Goal: Transaction & Acquisition: Purchase product/service

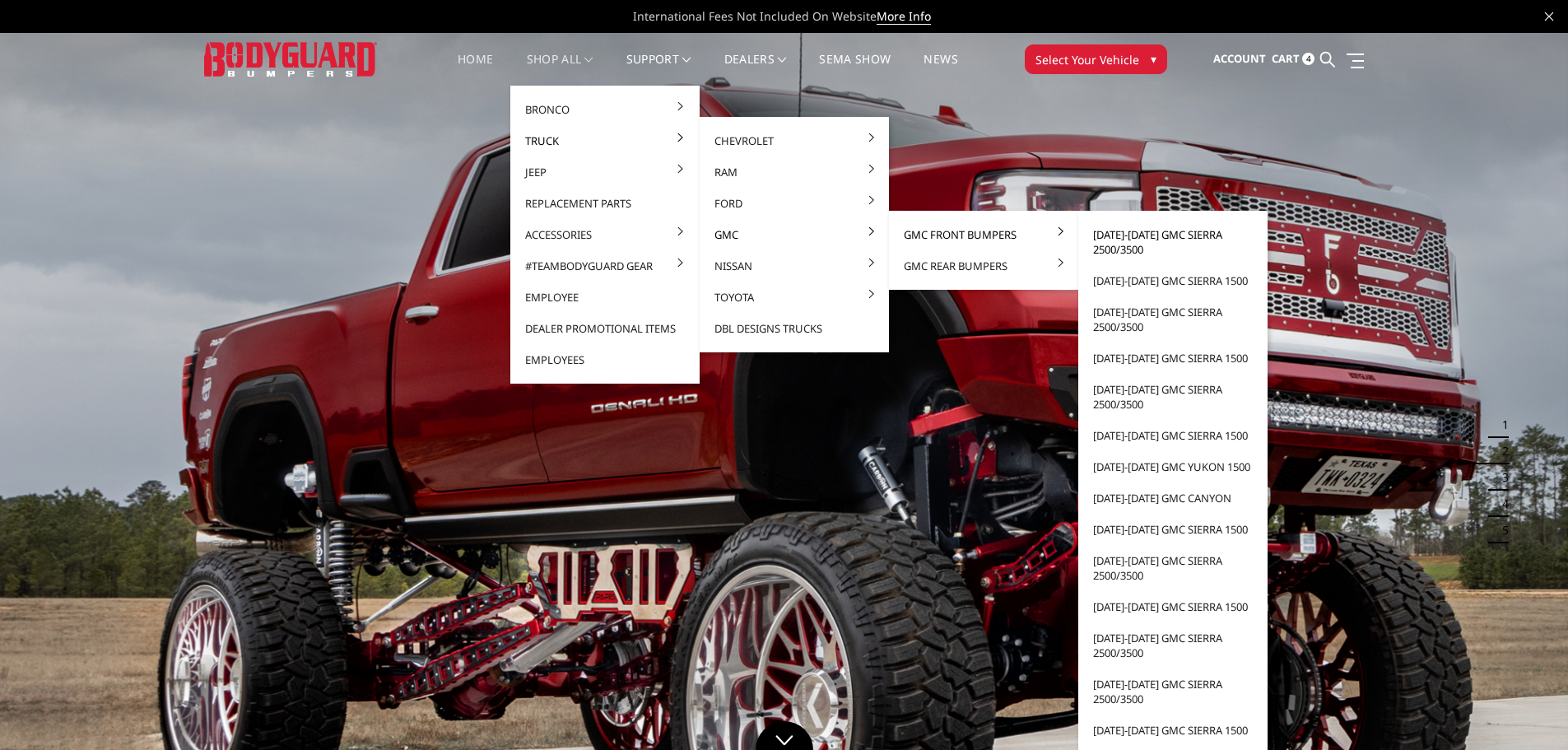
click at [1126, 239] on link "[DATE]-[DATE] GMC Sierra 2500/3500" at bounding box center [1173, 242] width 176 height 46
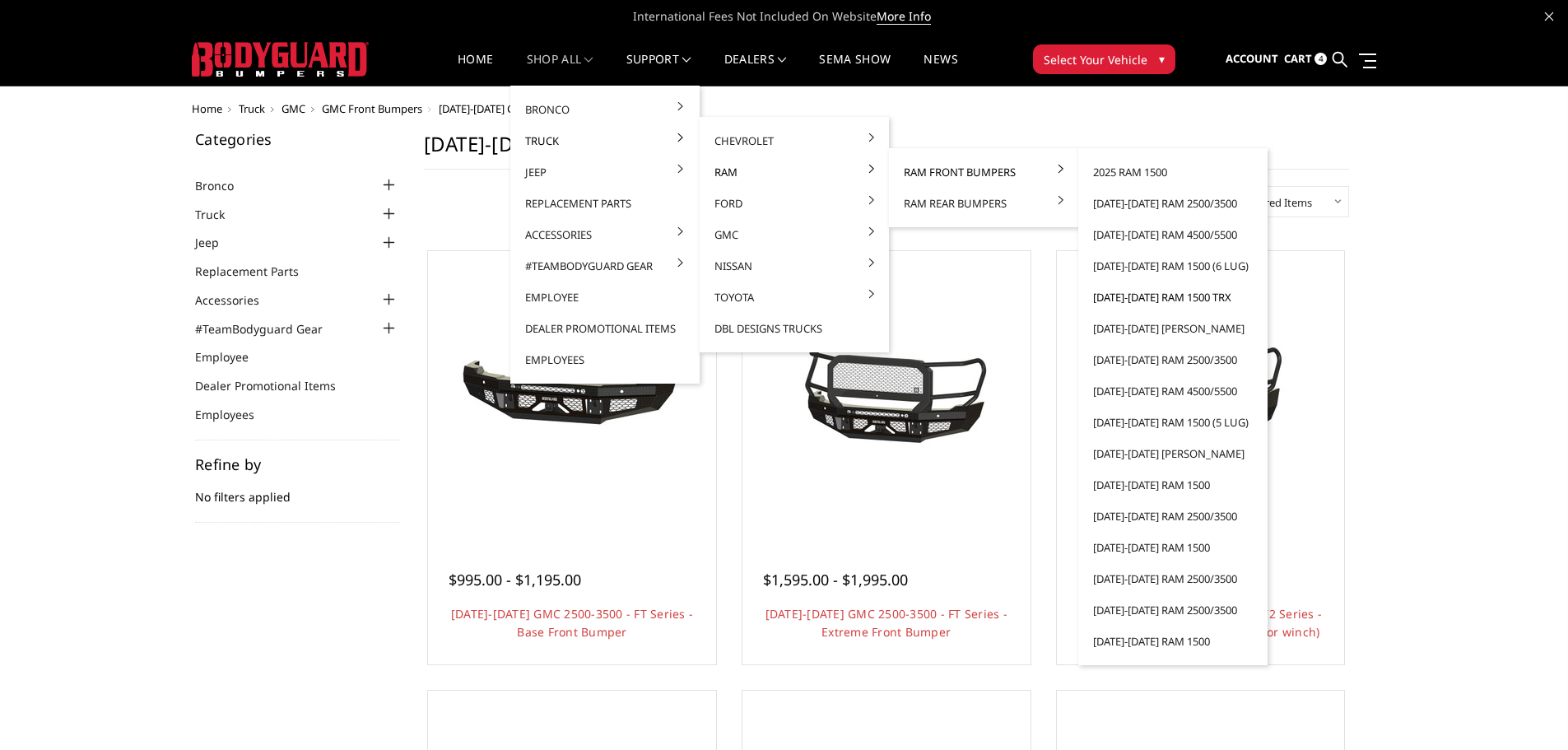
click at [1164, 299] on link "[DATE]-[DATE] Ram 1500 TRX" at bounding box center [1173, 297] width 176 height 31
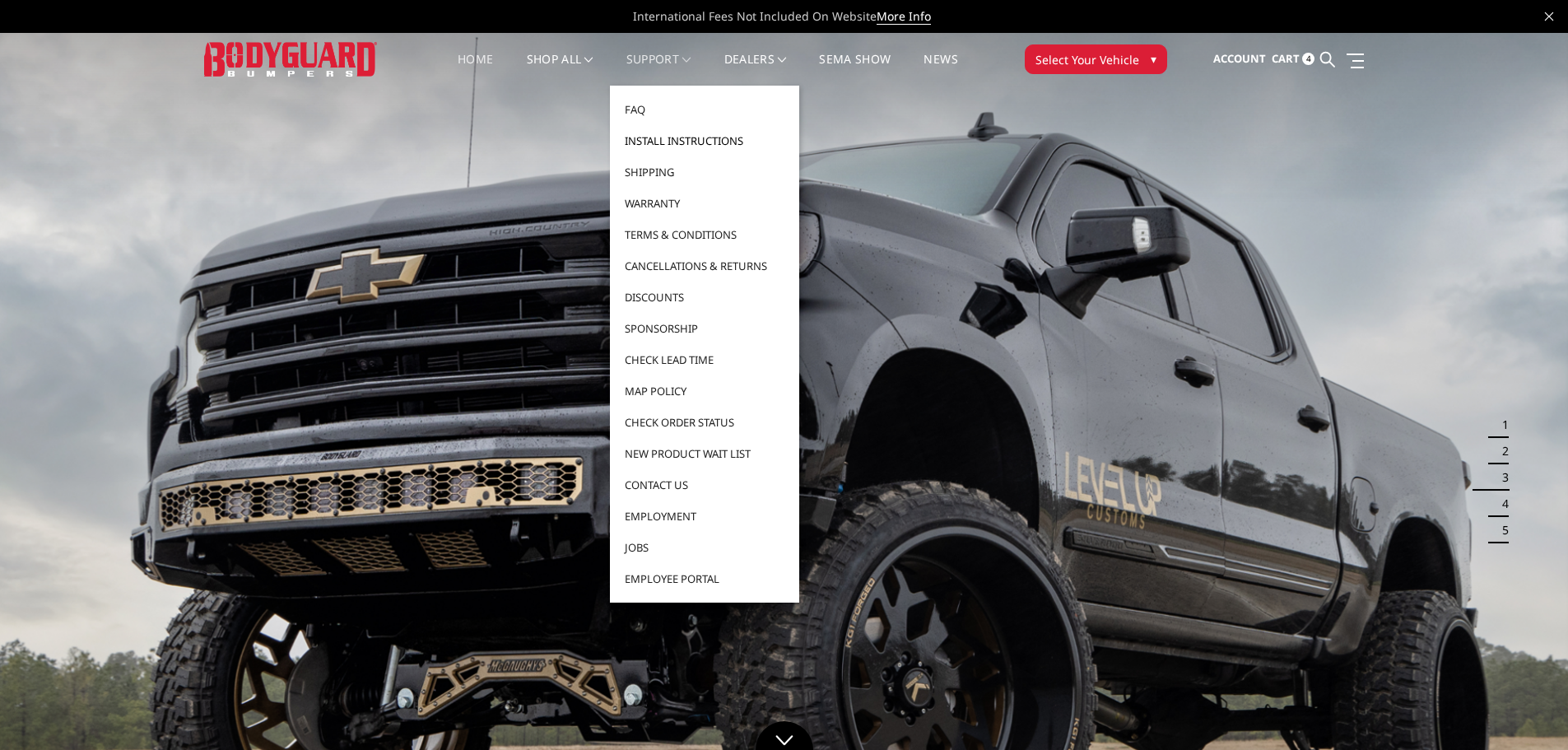
click at [675, 139] on link "Install Instructions" at bounding box center [704, 140] width 176 height 31
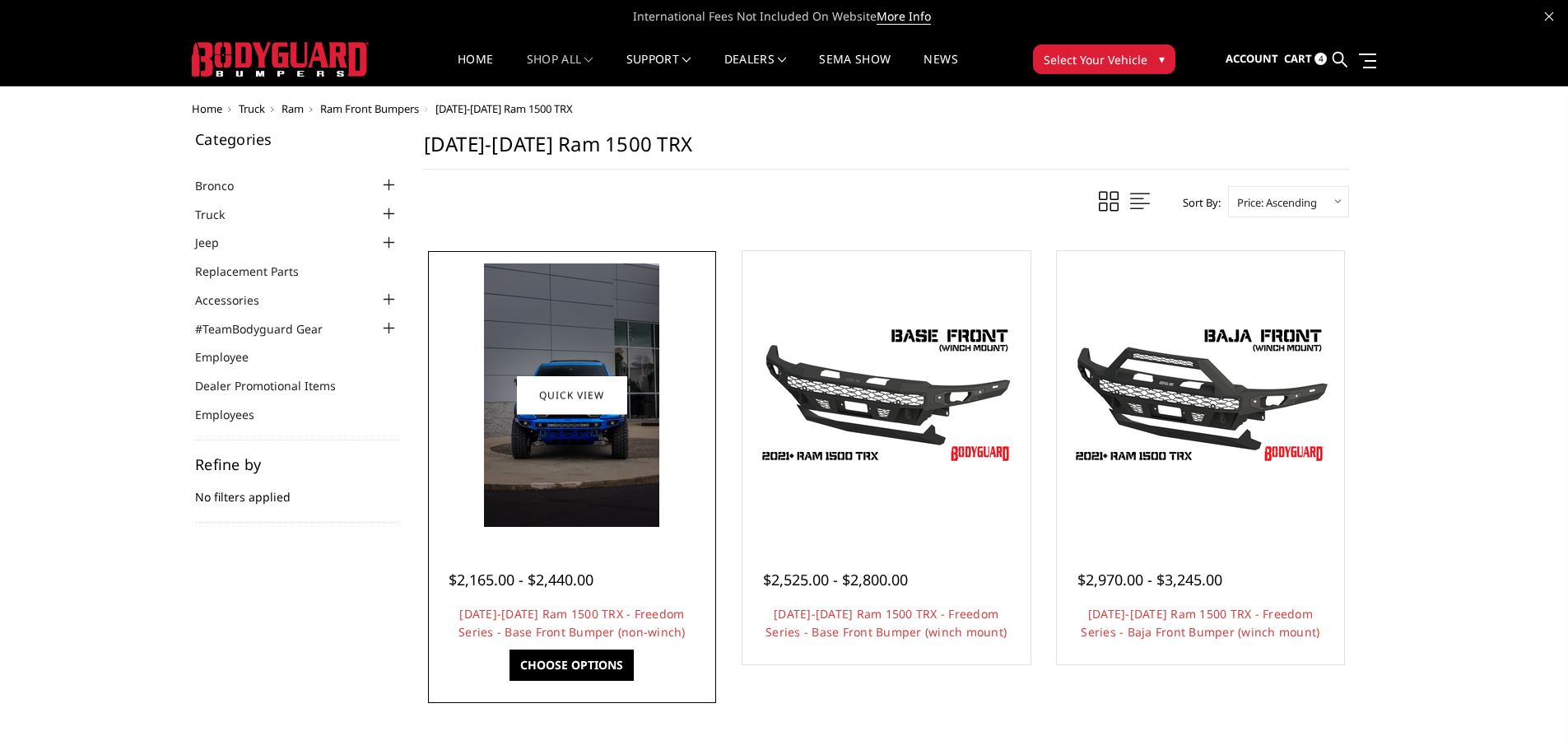
click at [586, 518] on img at bounding box center [571, 395] width 175 height 264
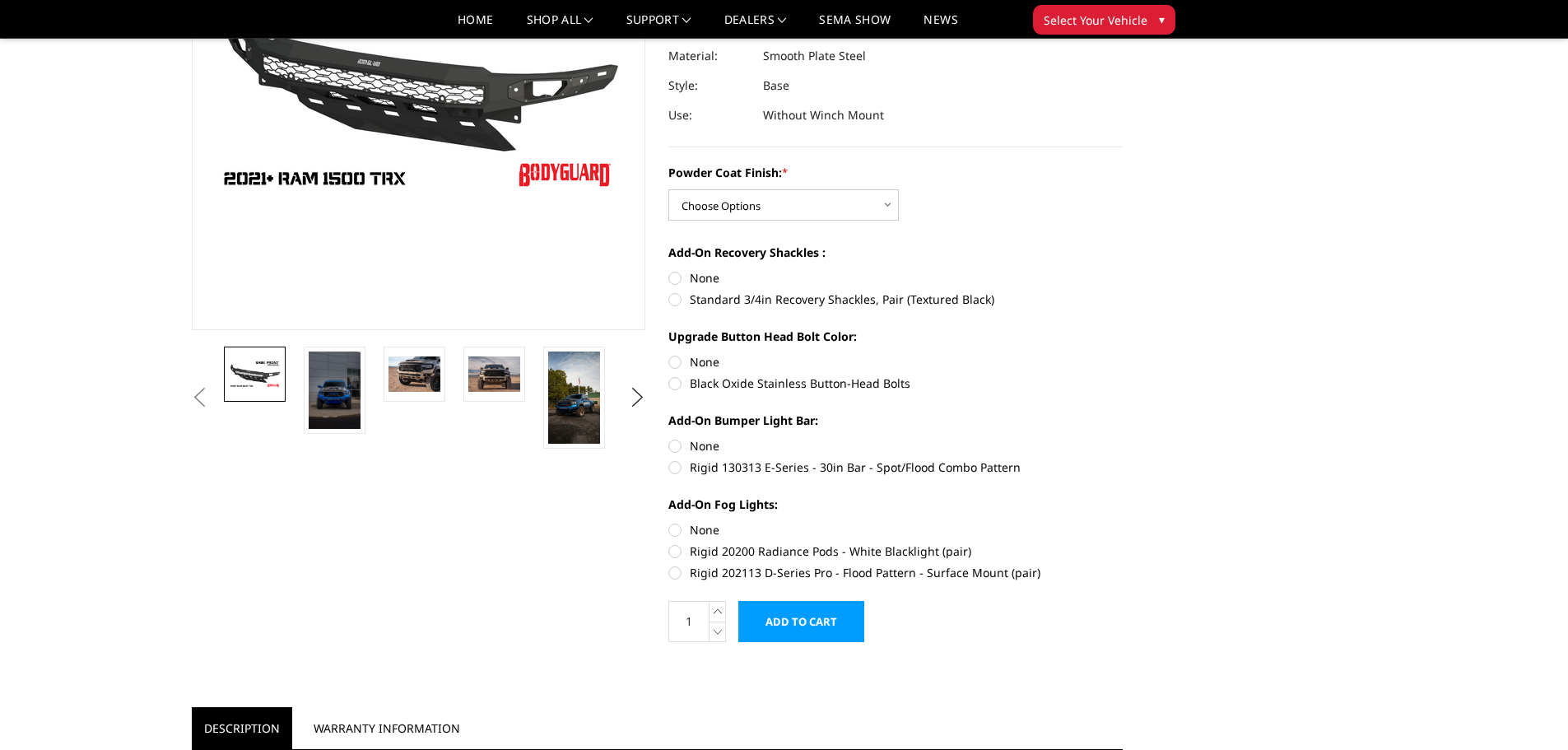
scroll to position [165, 0]
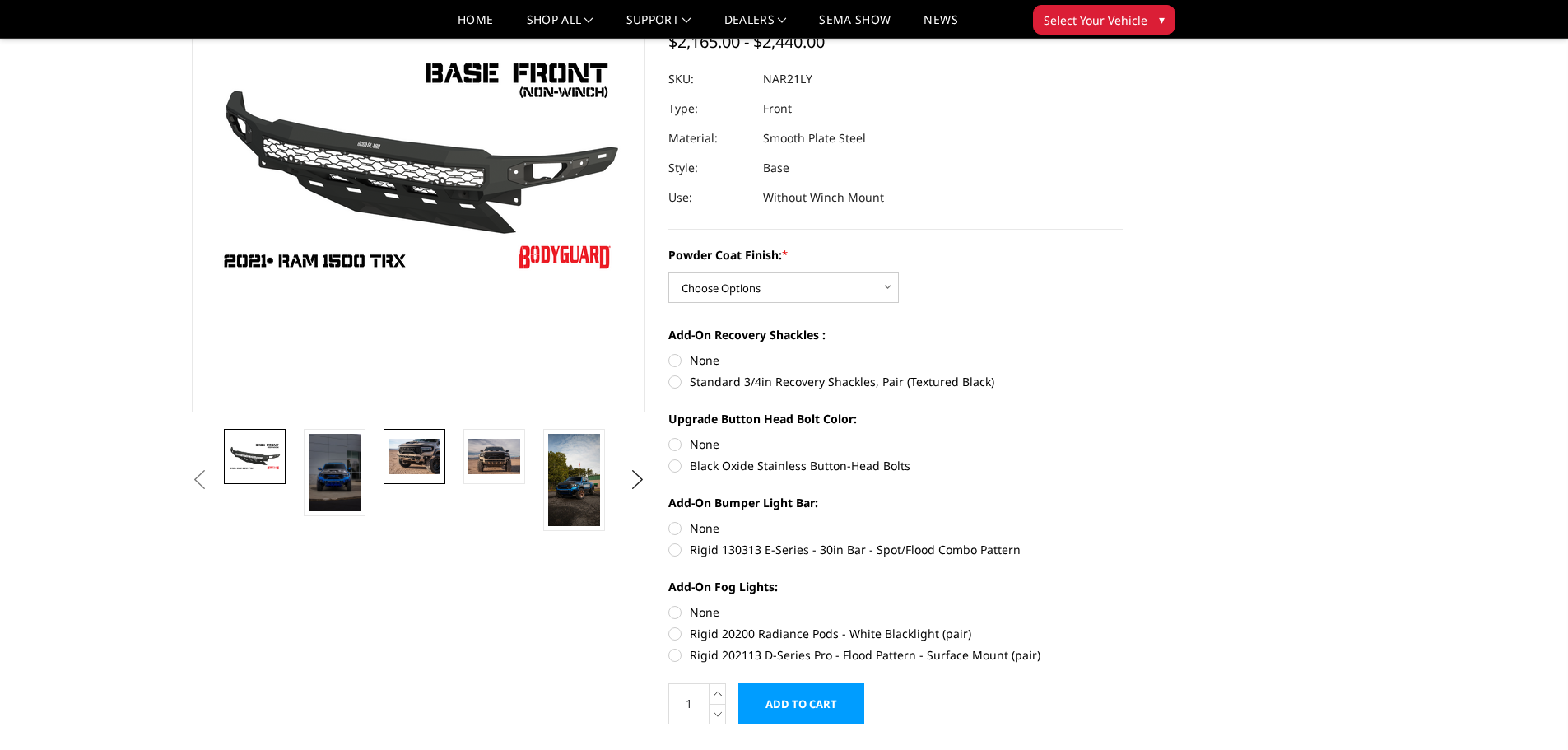
click at [411, 459] on img at bounding box center [414, 456] width 52 height 34
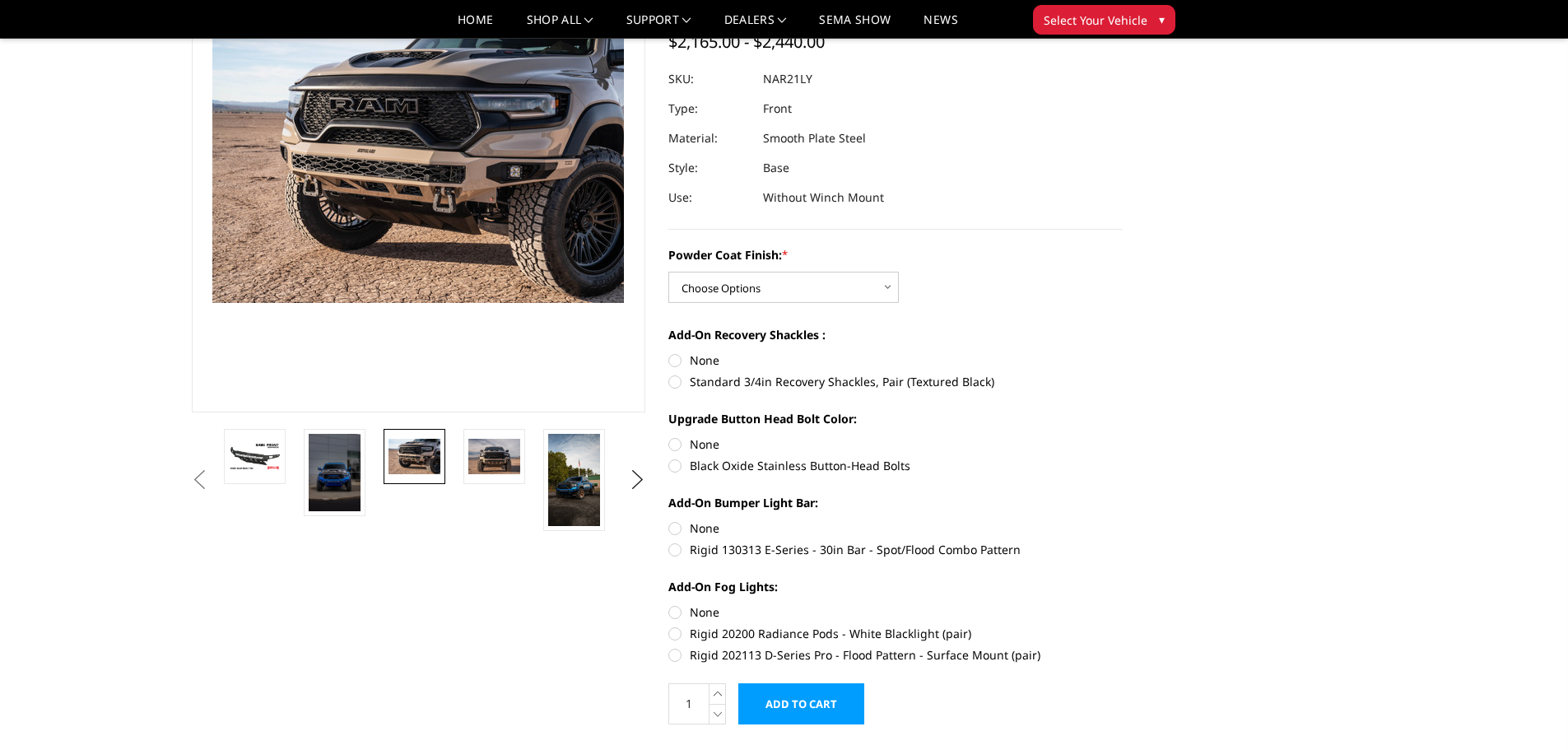
scroll to position [142, 0]
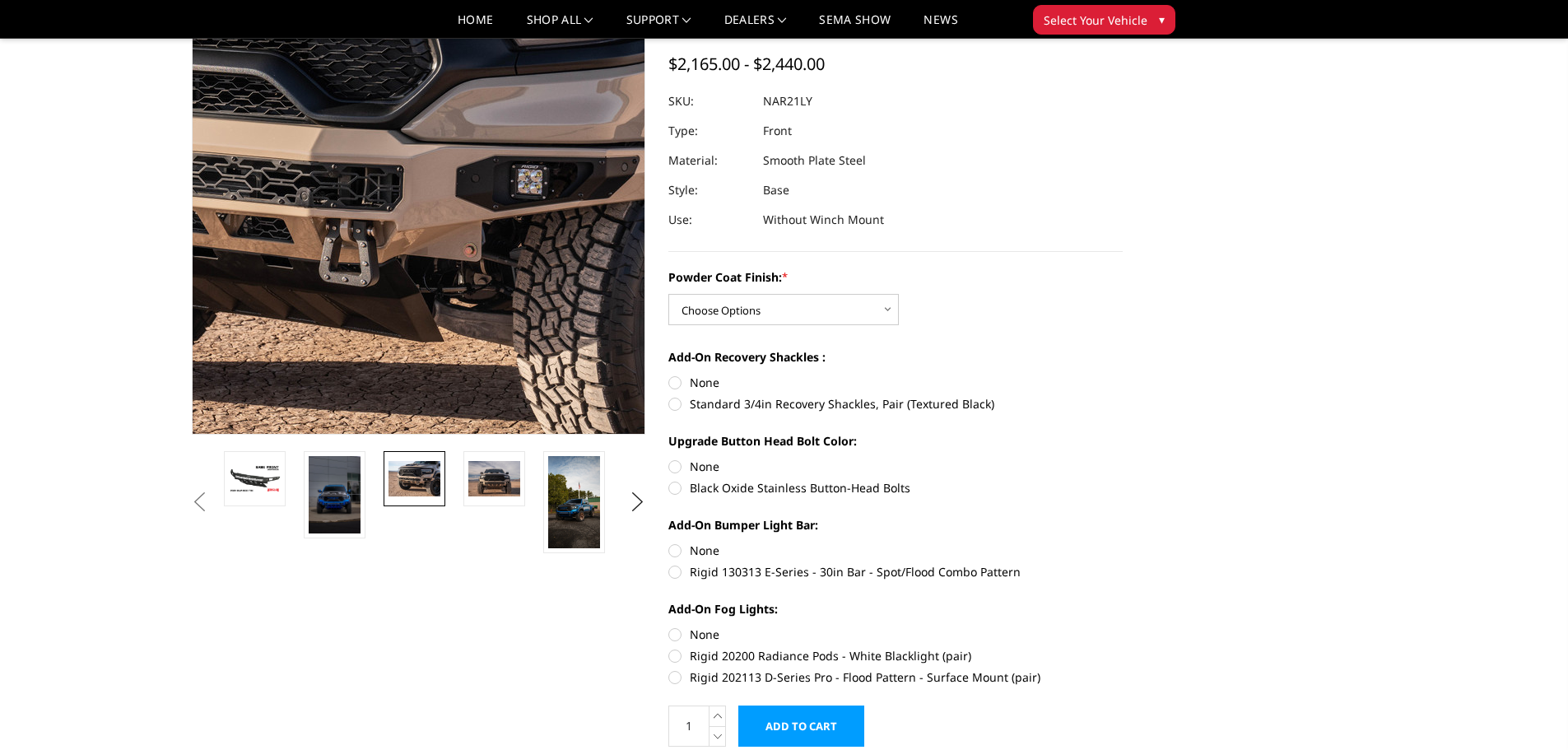
click at [522, 245] on img at bounding box center [281, 164] width 1053 height 703
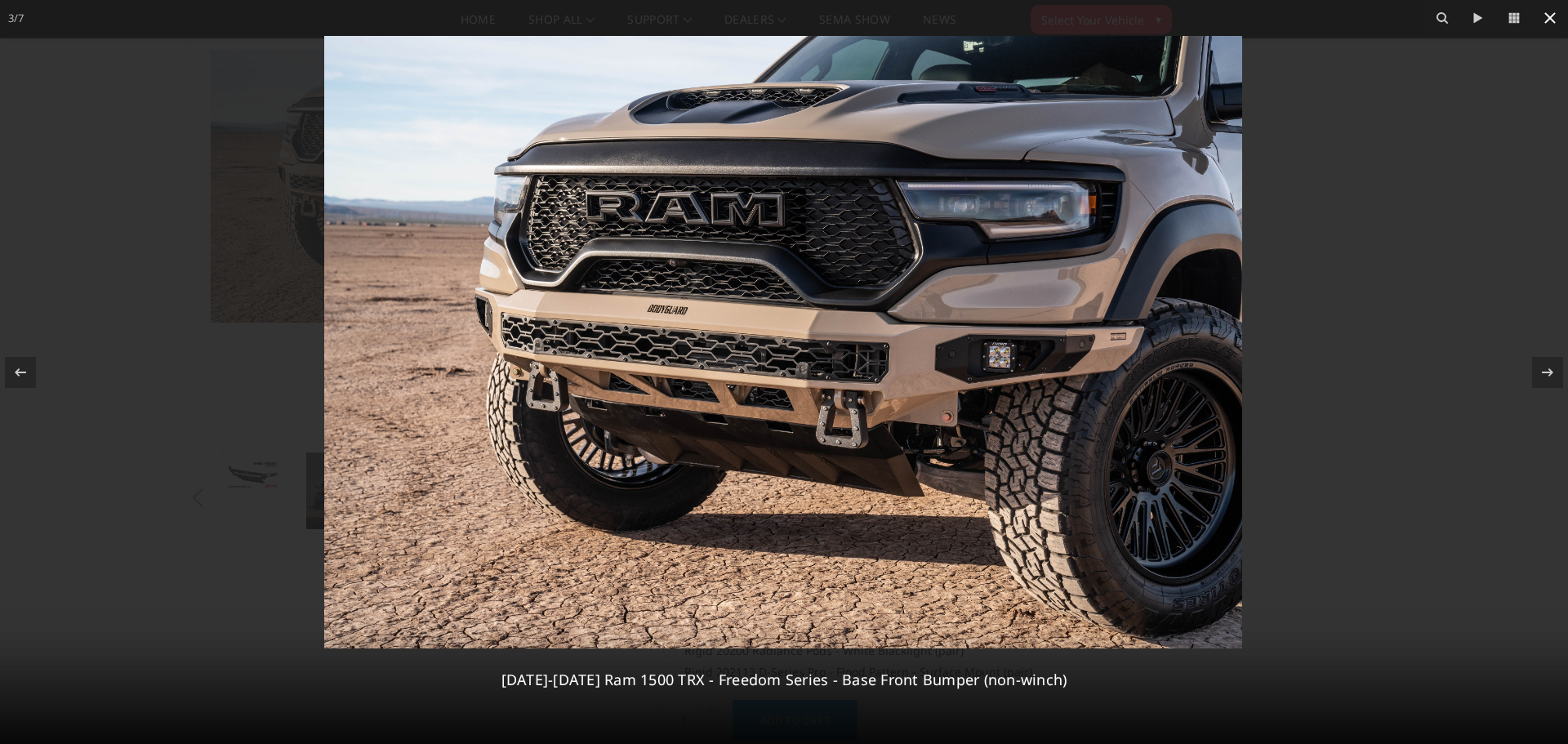
click at [1544, 20] on icon at bounding box center [1549, 18] width 20 height 20
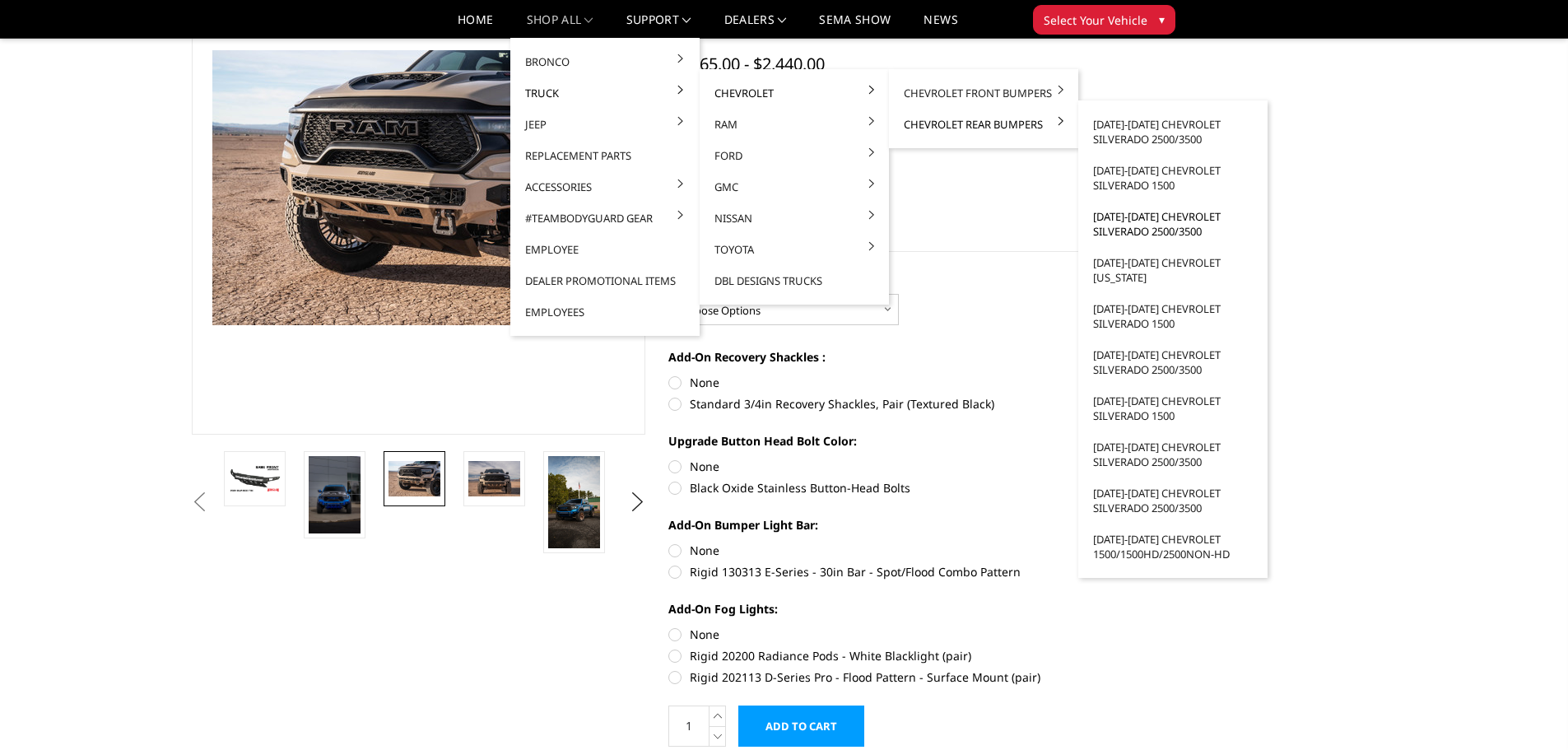
click at [1151, 229] on link "[DATE]-[DATE] Chevrolet Silverado 2500/3500" at bounding box center [1173, 224] width 176 height 46
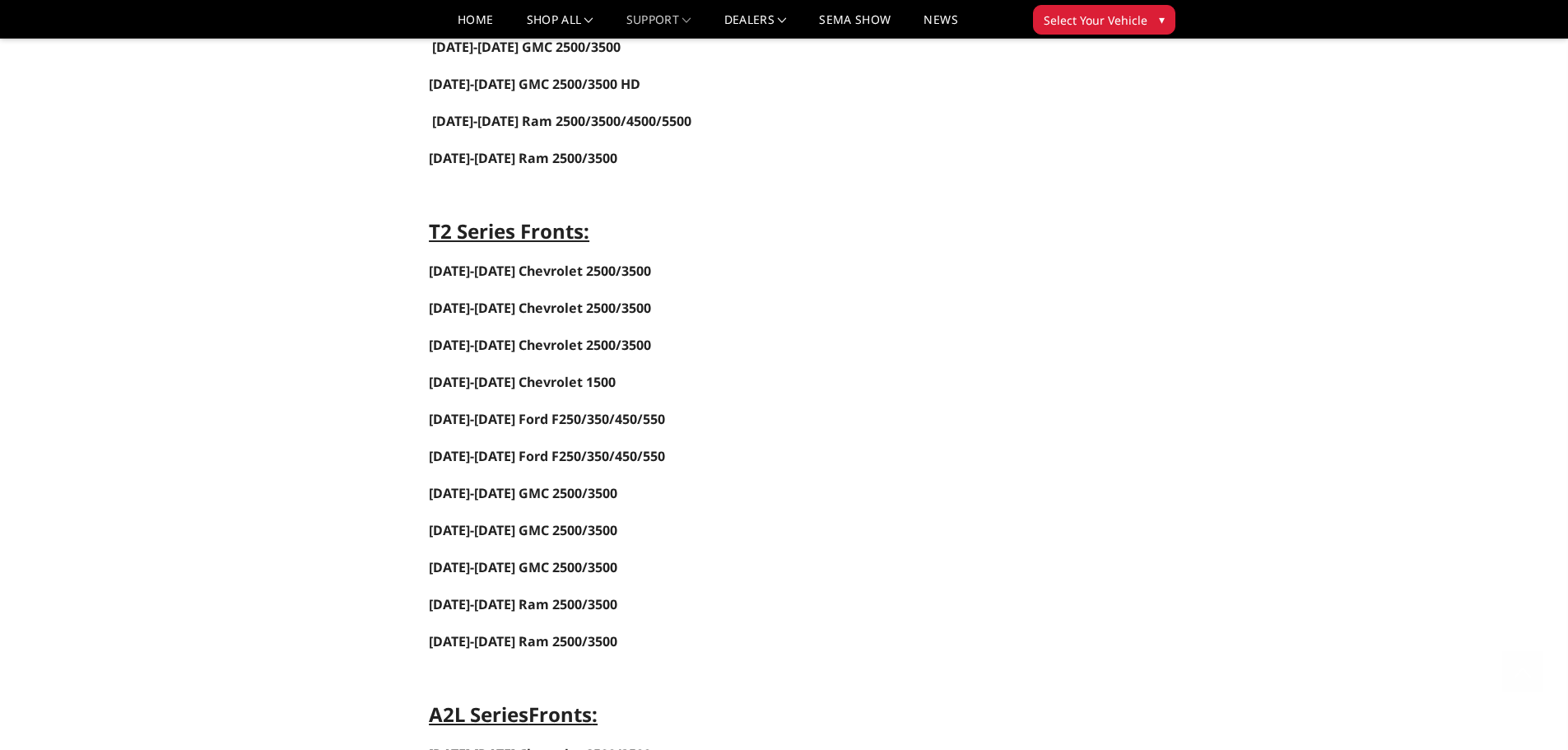
scroll to position [1399, 0]
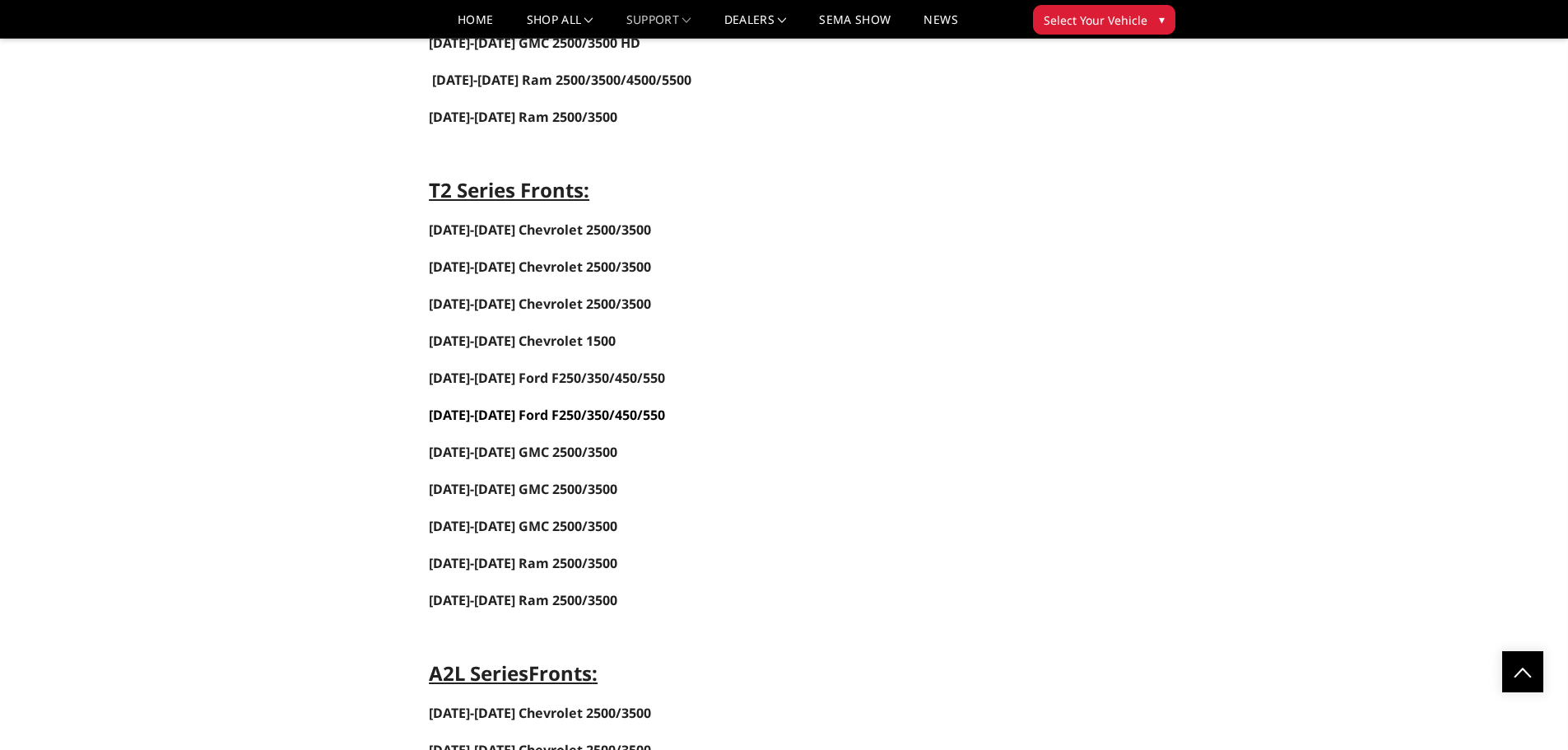
click at [507, 418] on link "2017-2022 Ford F250/350/450/550" at bounding box center [546, 414] width 236 height 18
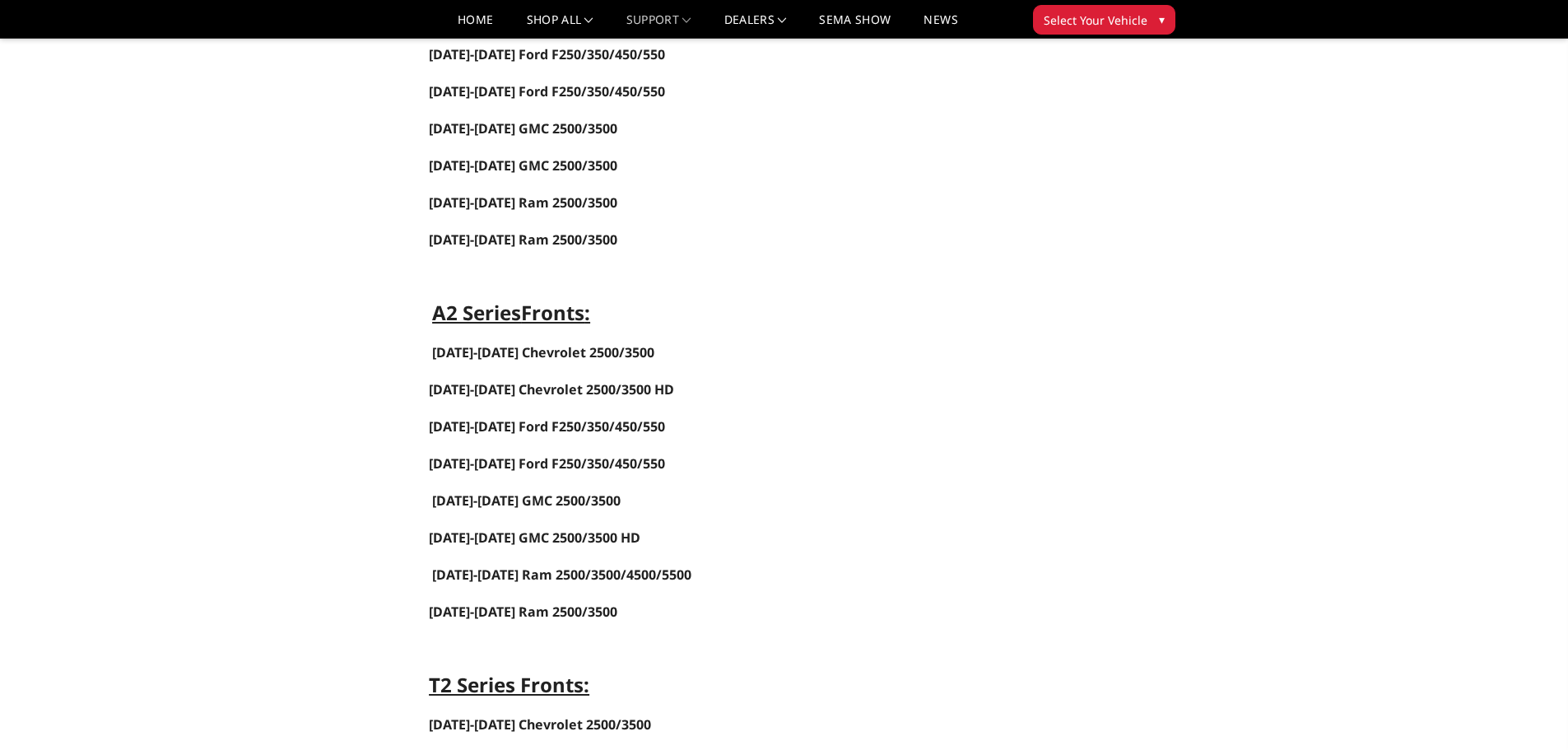
scroll to position [905, 0]
click at [516, 422] on link "2023-2025 Ford F250/350/450/550" at bounding box center [546, 425] width 236 height 18
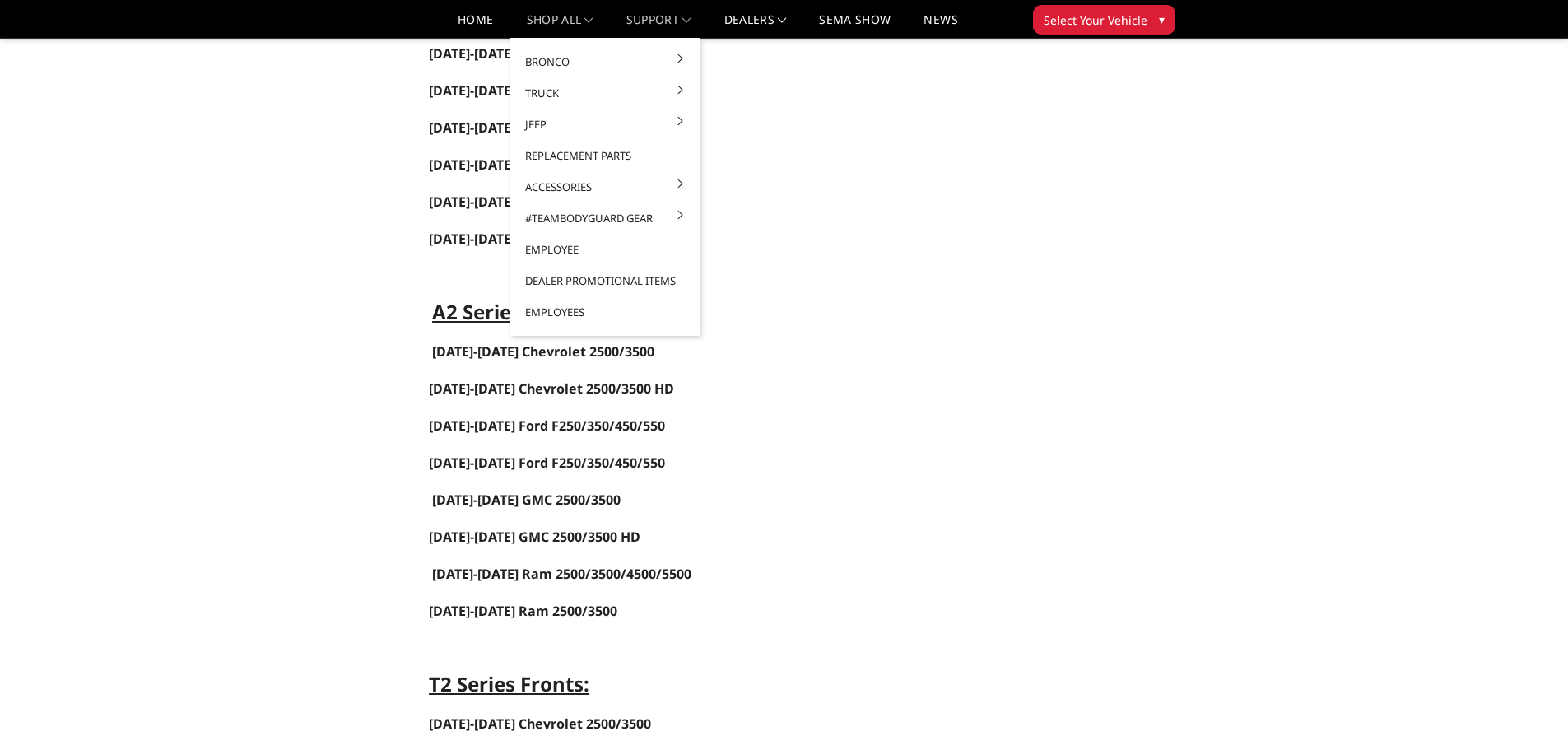
click at [547, 19] on link "shop all" at bounding box center [560, 26] width 66 height 24
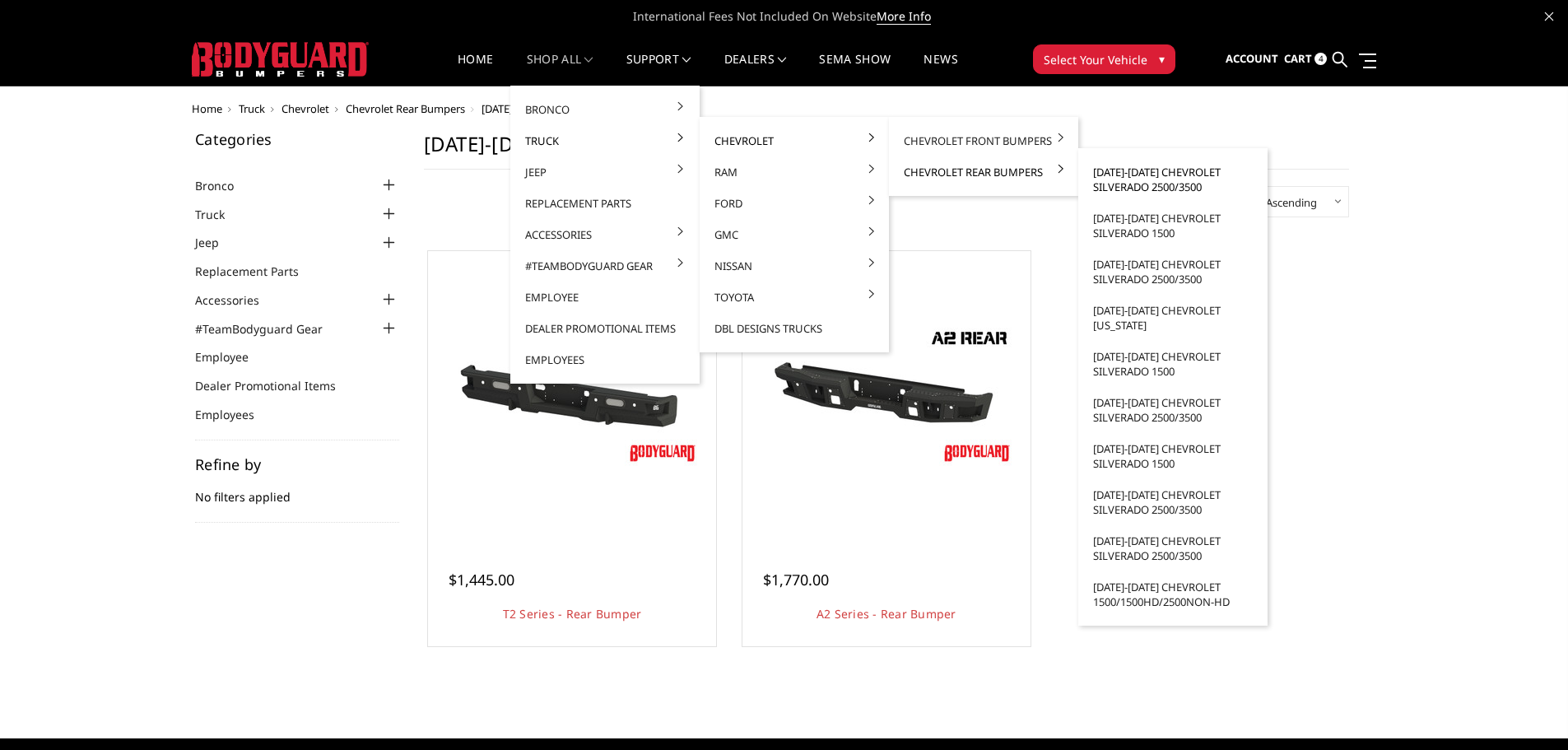
click at [1131, 172] on link "[DATE]-[DATE] Chevrolet Silverado 2500/3500" at bounding box center [1173, 179] width 176 height 46
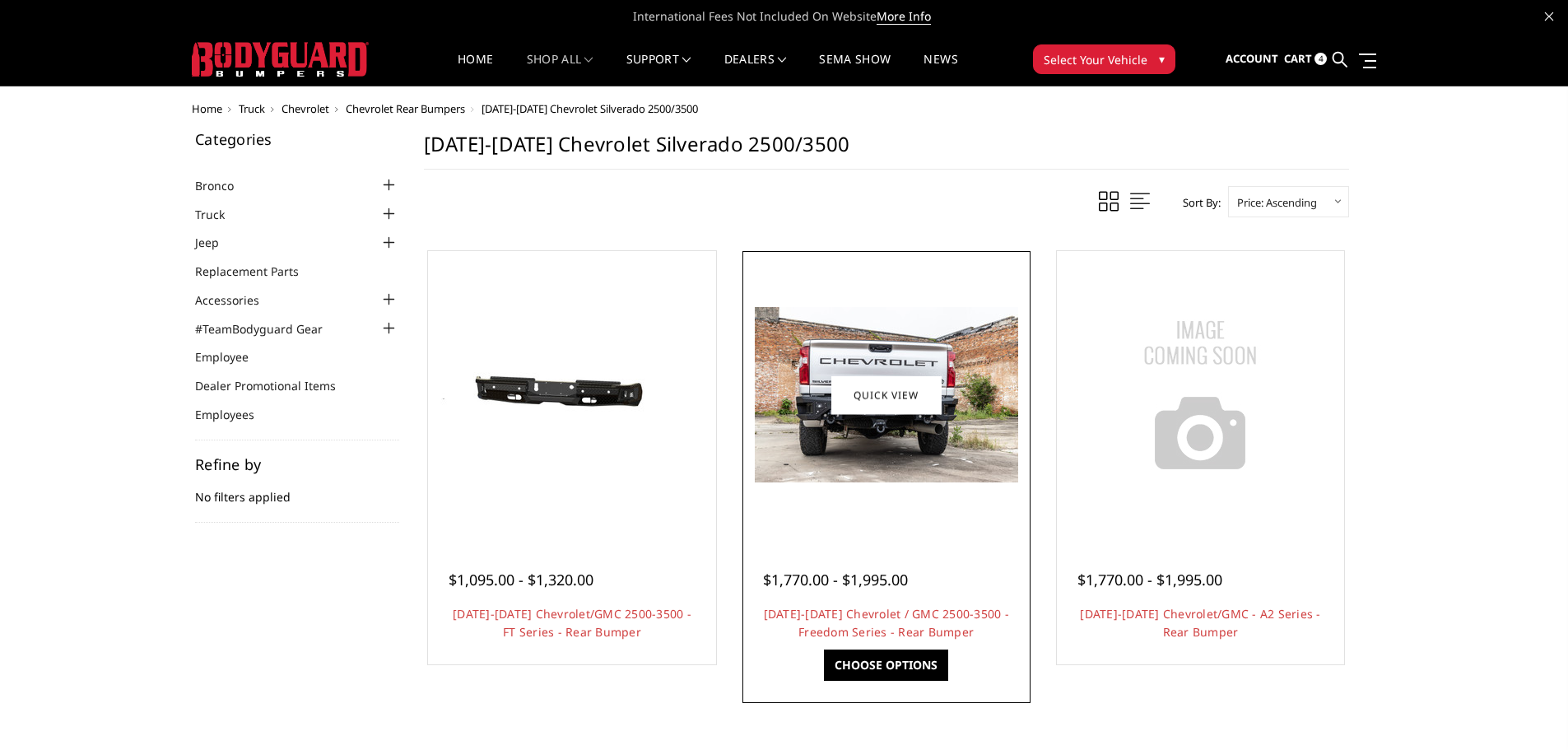
click at [896, 478] on img at bounding box center [886, 394] width 264 height 175
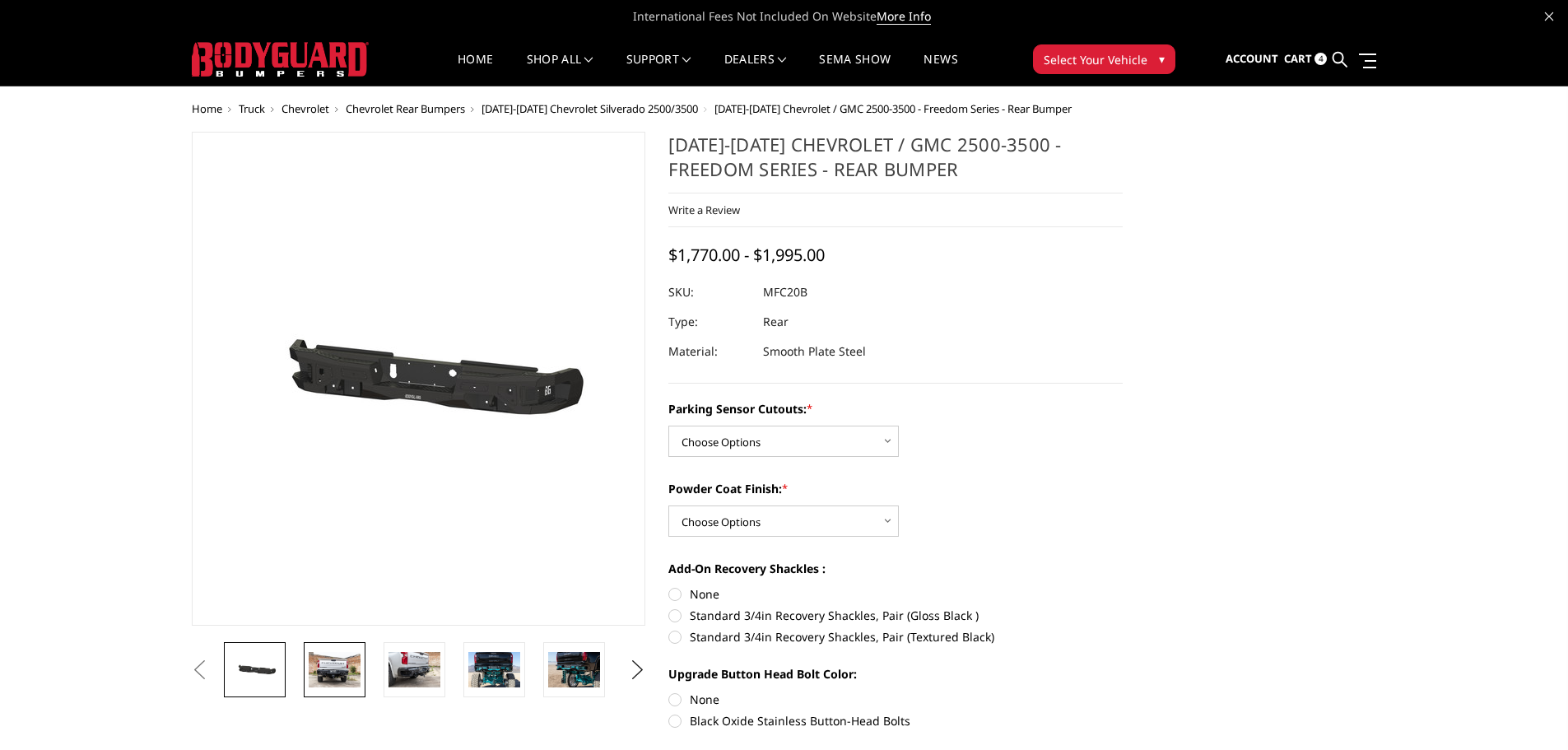
click at [339, 676] on img at bounding box center [335, 669] width 52 height 34
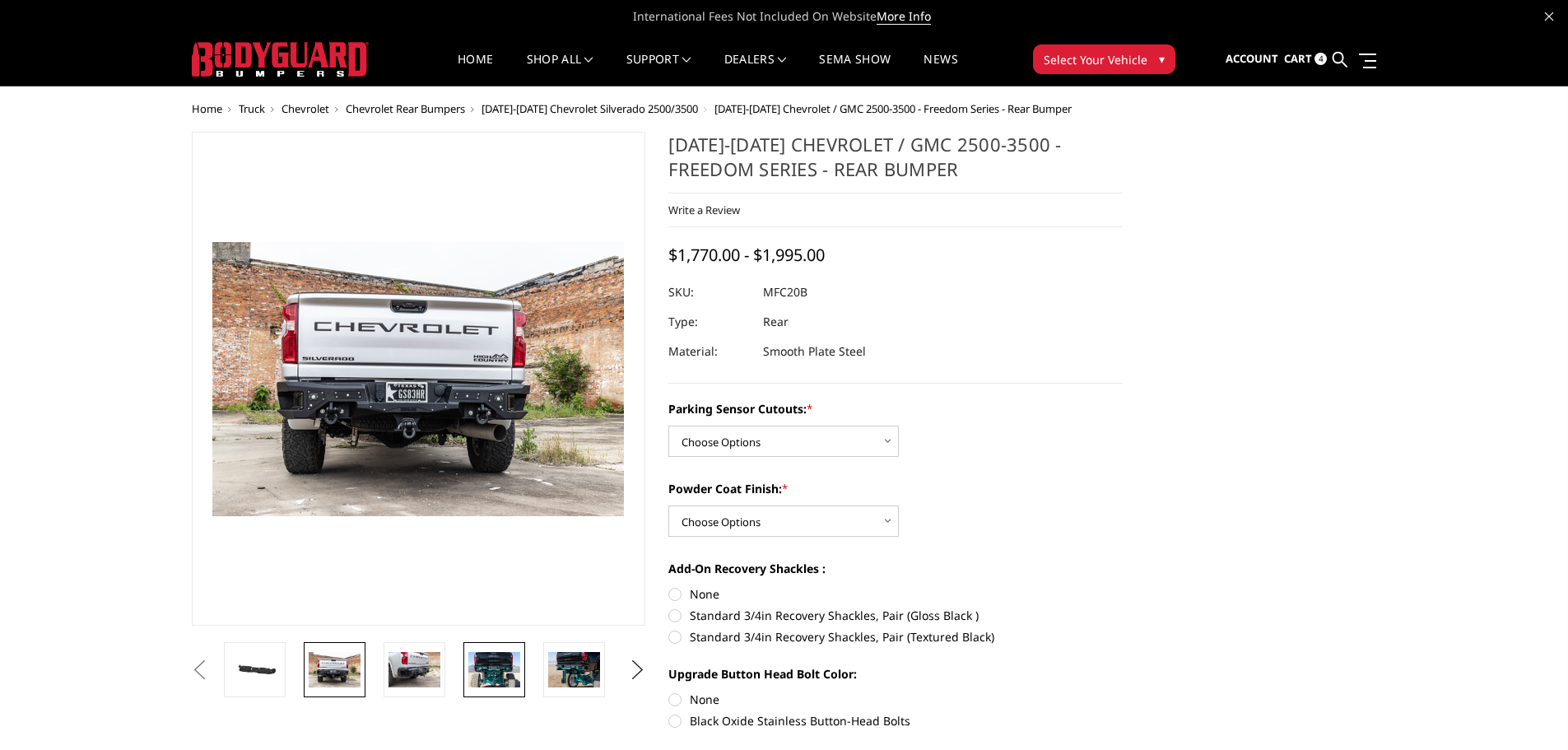
click at [493, 666] on img at bounding box center [494, 669] width 52 height 34
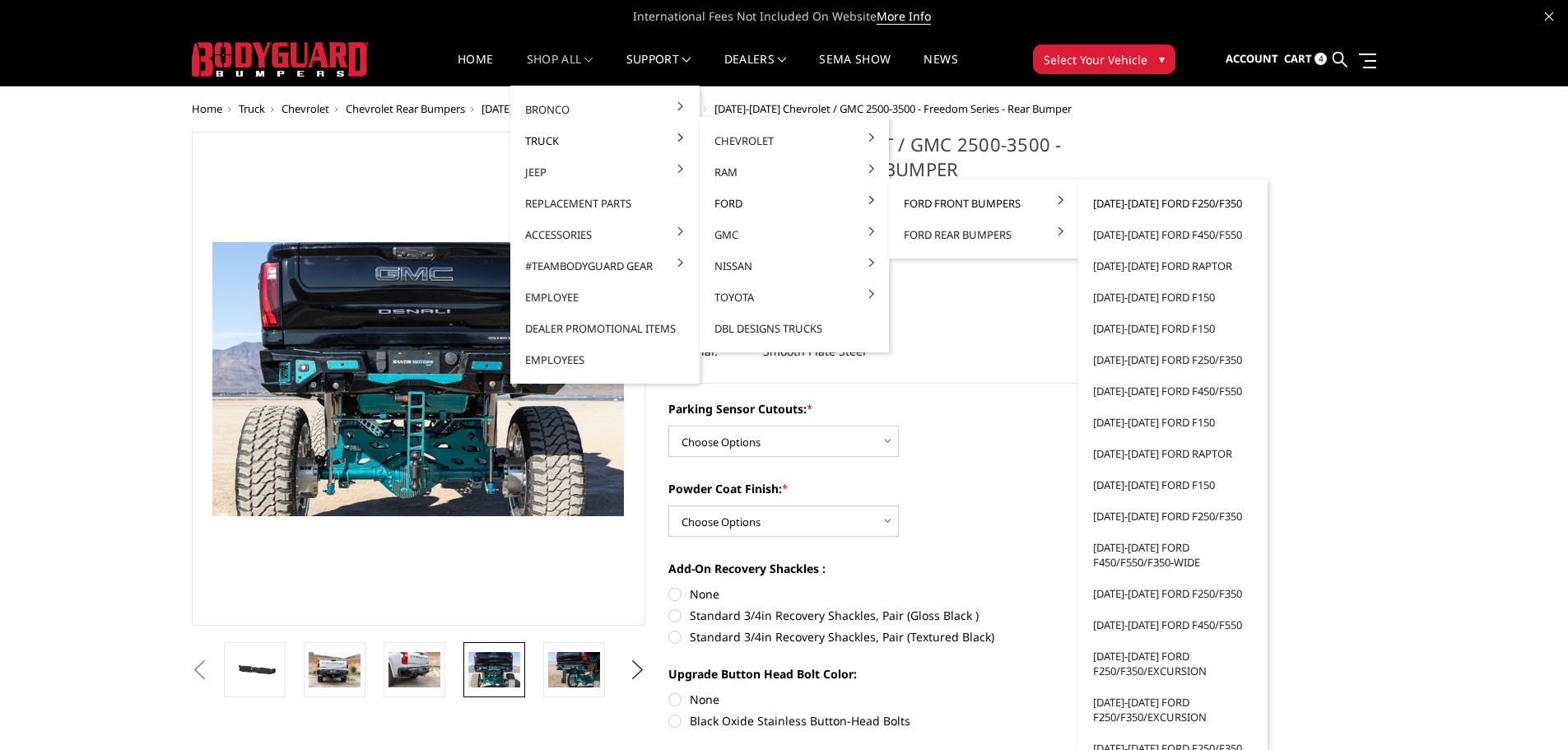
click at [1132, 202] on link "[DATE]-[DATE] Ford F250/F350" at bounding box center [1173, 203] width 176 height 31
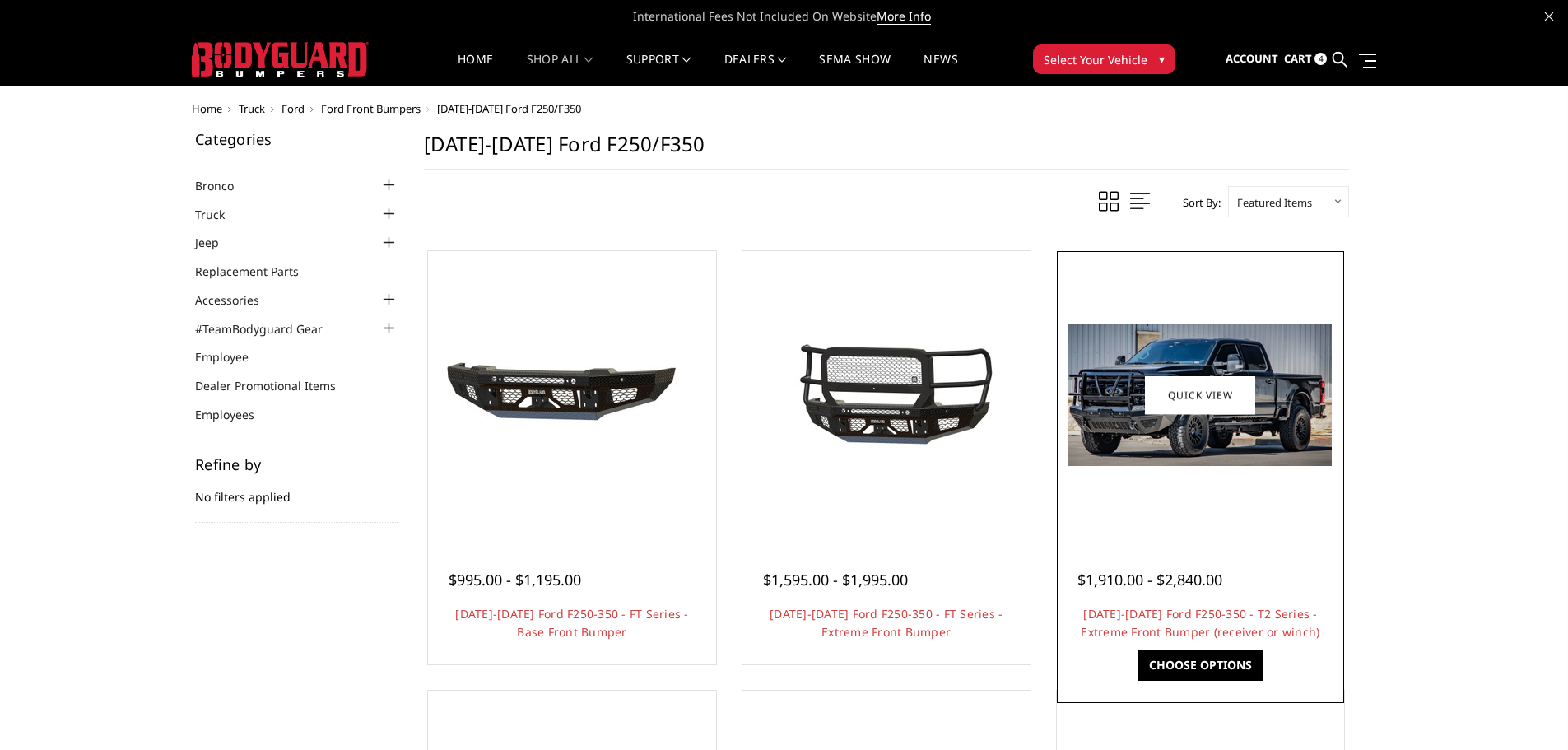
click at [1203, 443] on img at bounding box center [1200, 394] width 264 height 142
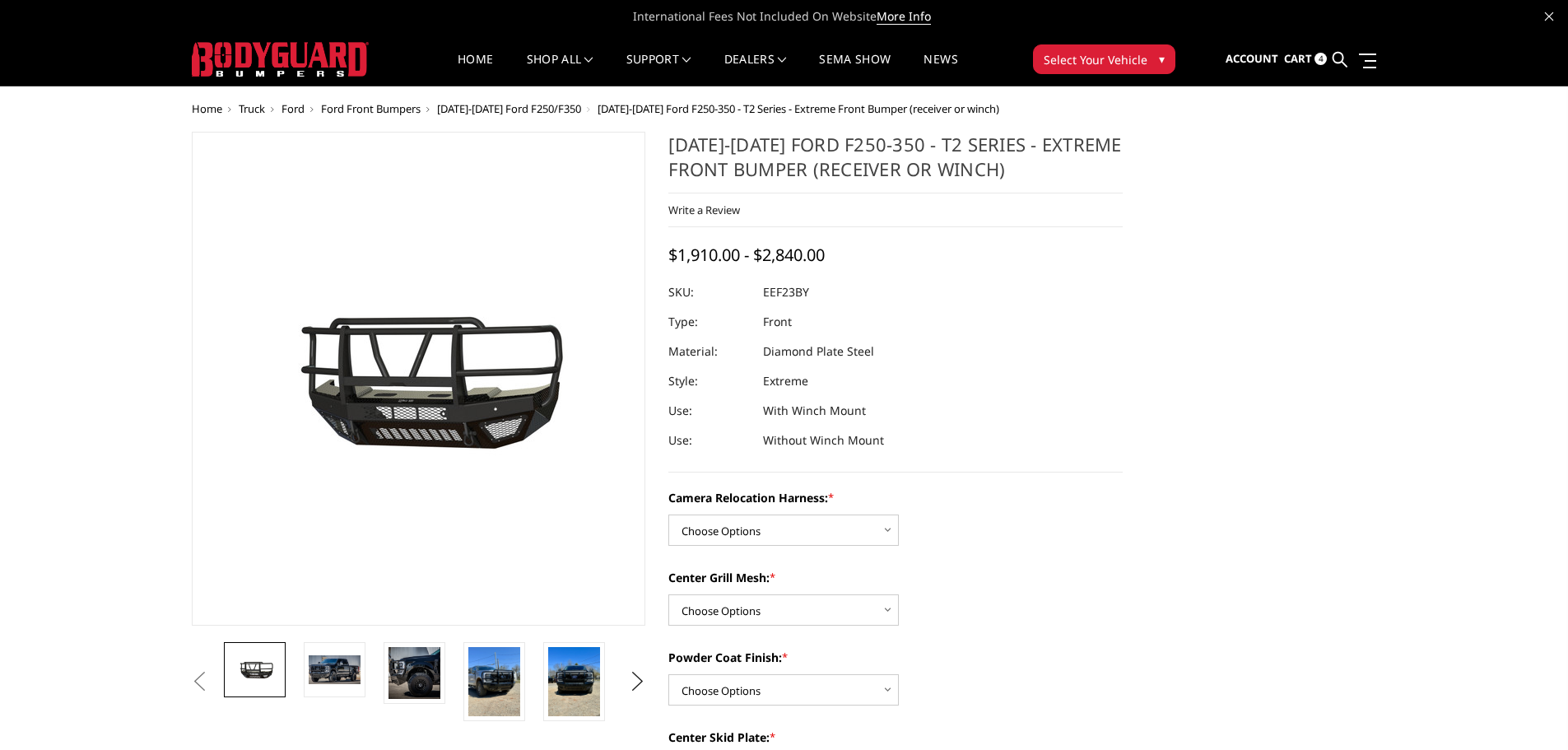
click at [348, 702] on li at bounding box center [340, 681] width 80 height 79
click at [390, 679] on img at bounding box center [414, 672] width 52 height 52
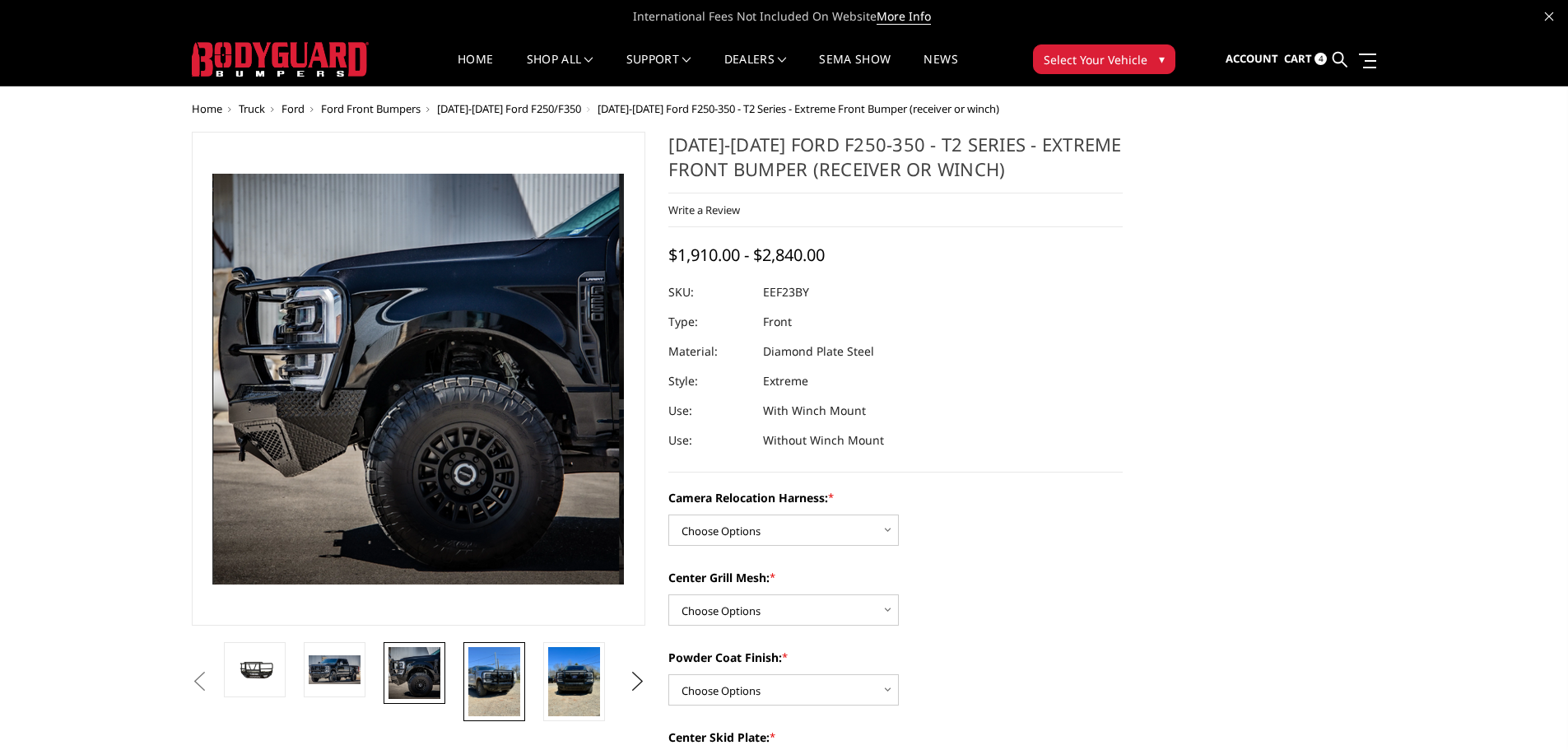
click at [478, 670] on img at bounding box center [494, 681] width 52 height 69
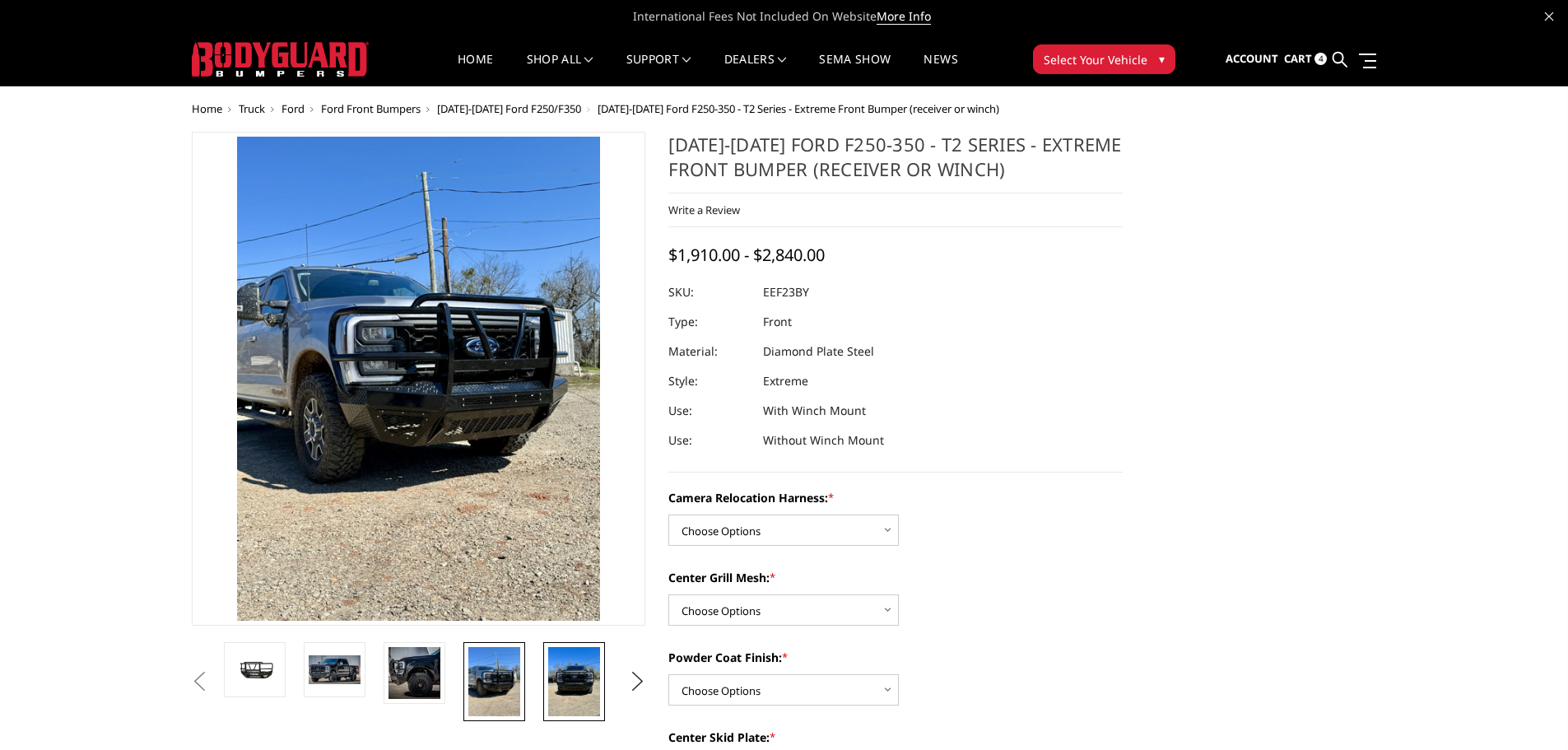
click at [556, 673] on img at bounding box center [574, 681] width 52 height 69
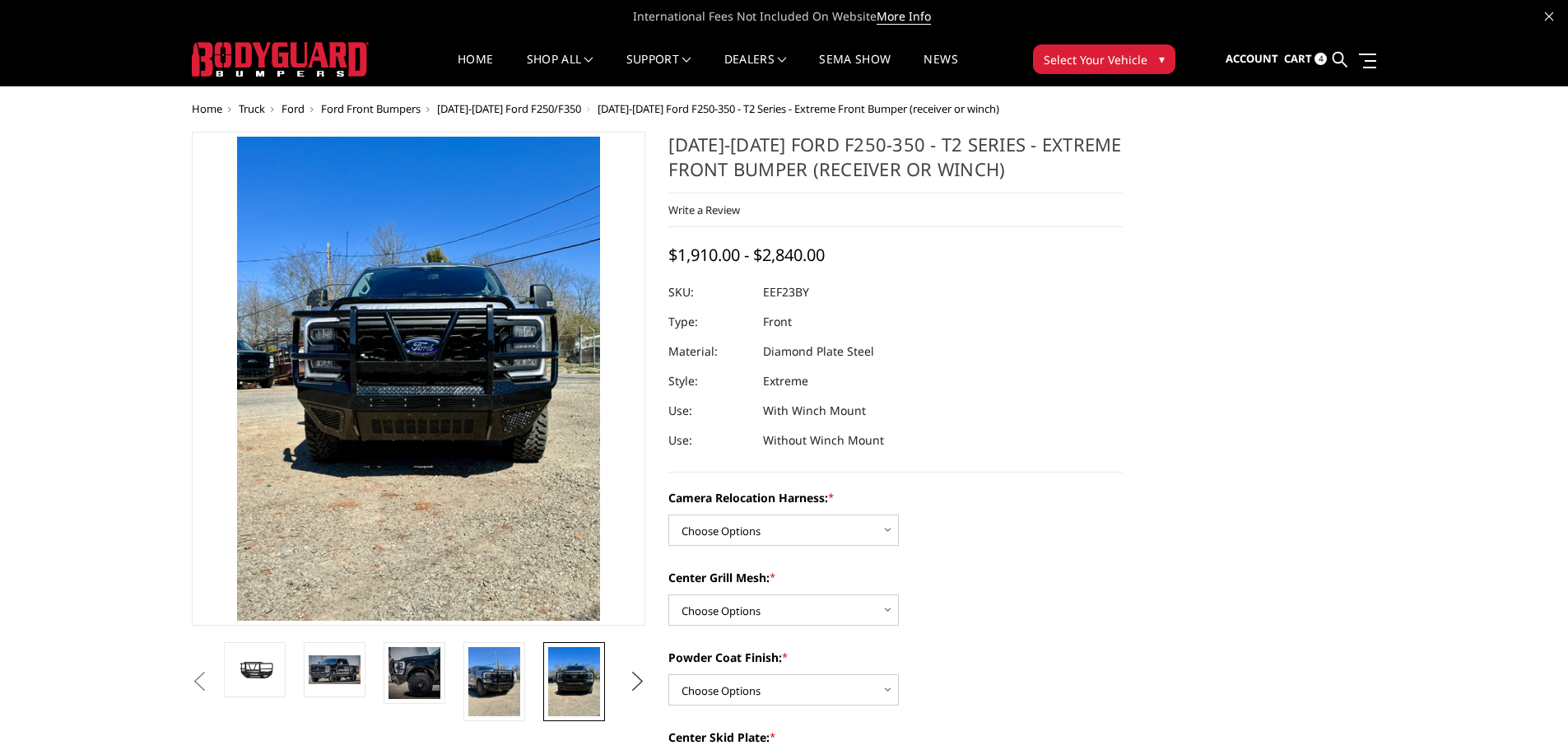
click at [633, 676] on button "Next" at bounding box center [637, 682] width 25 height 25
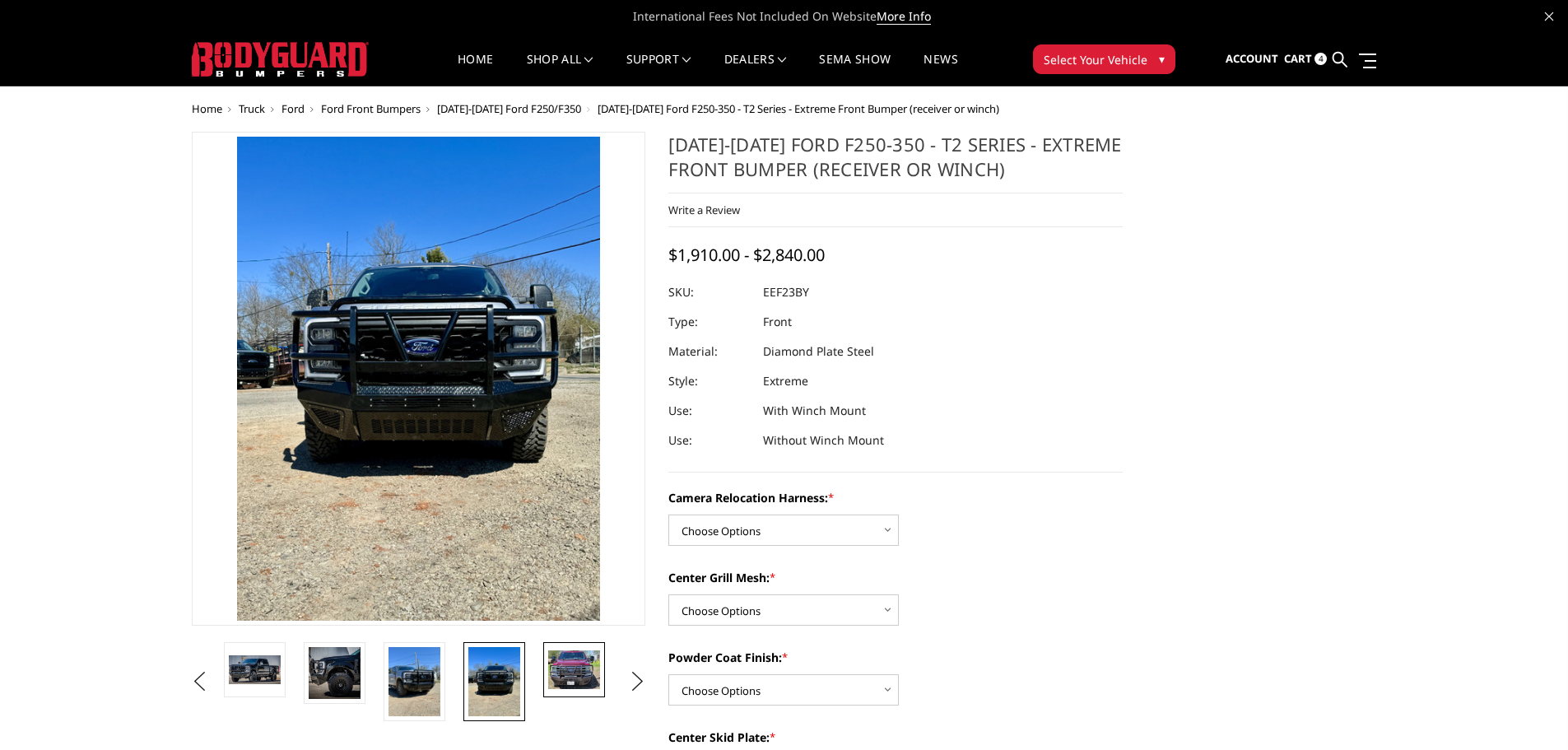
click at [569, 677] on img at bounding box center [574, 669] width 52 height 39
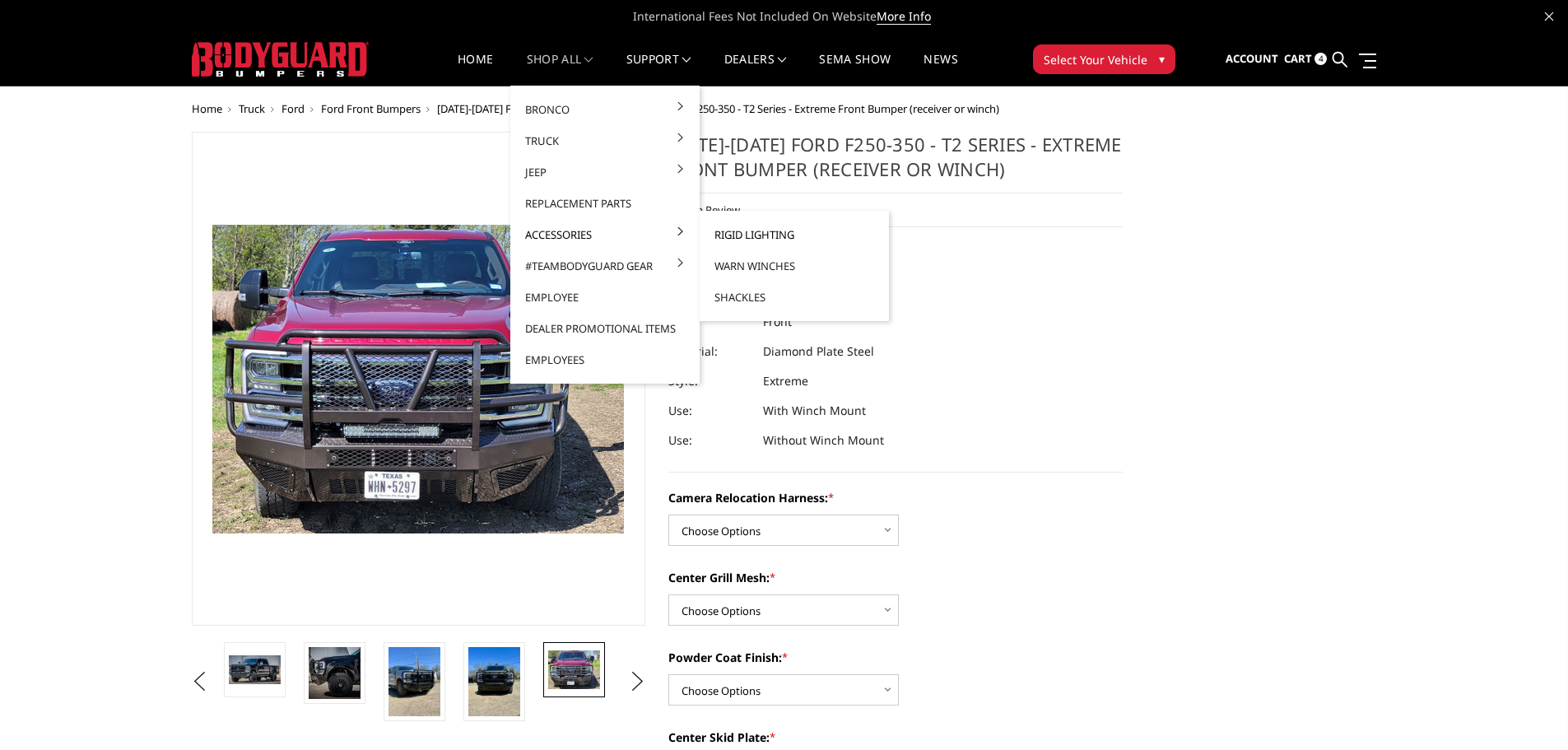
click at [764, 234] on link "Rigid Lighting" at bounding box center [794, 234] width 176 height 31
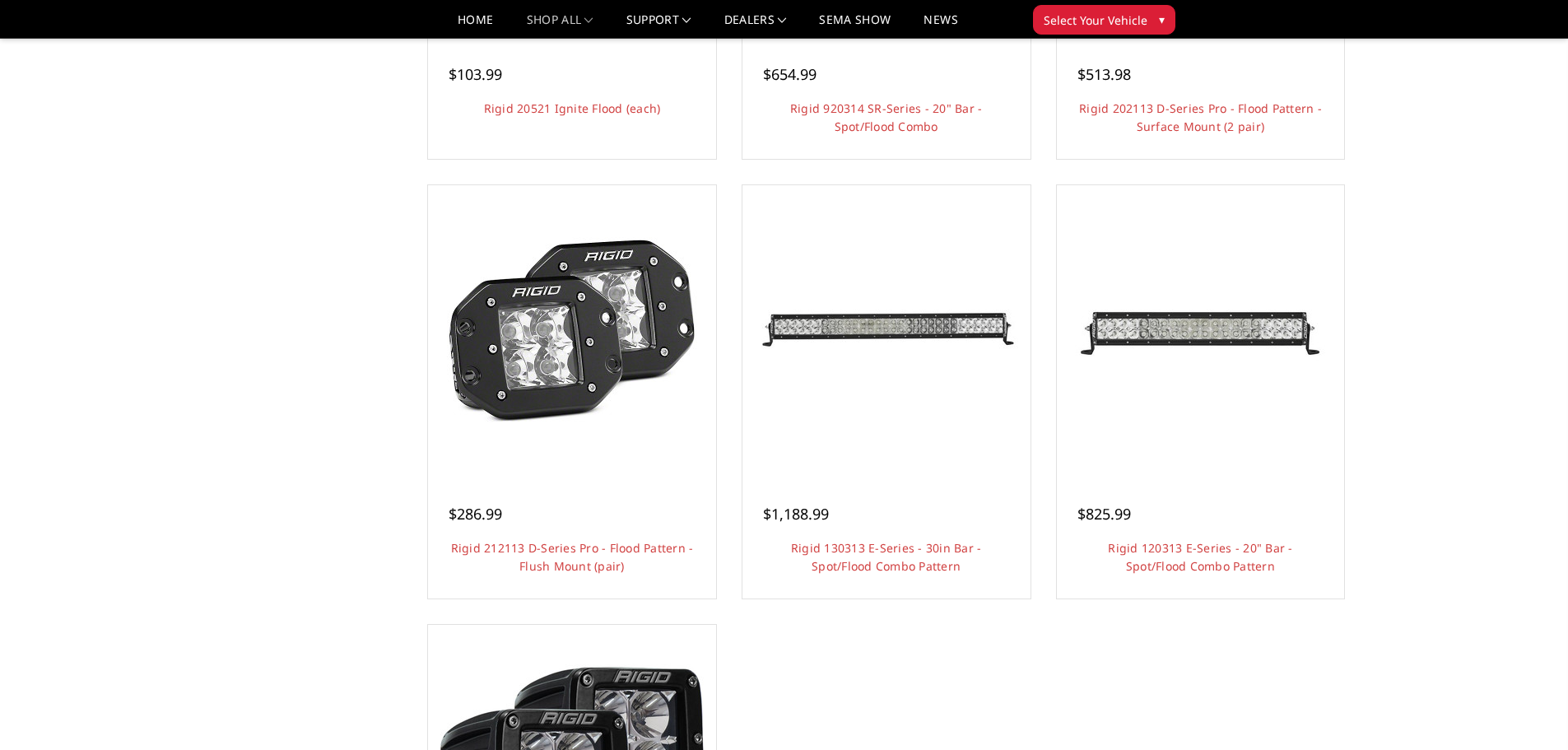
scroll to position [905, 0]
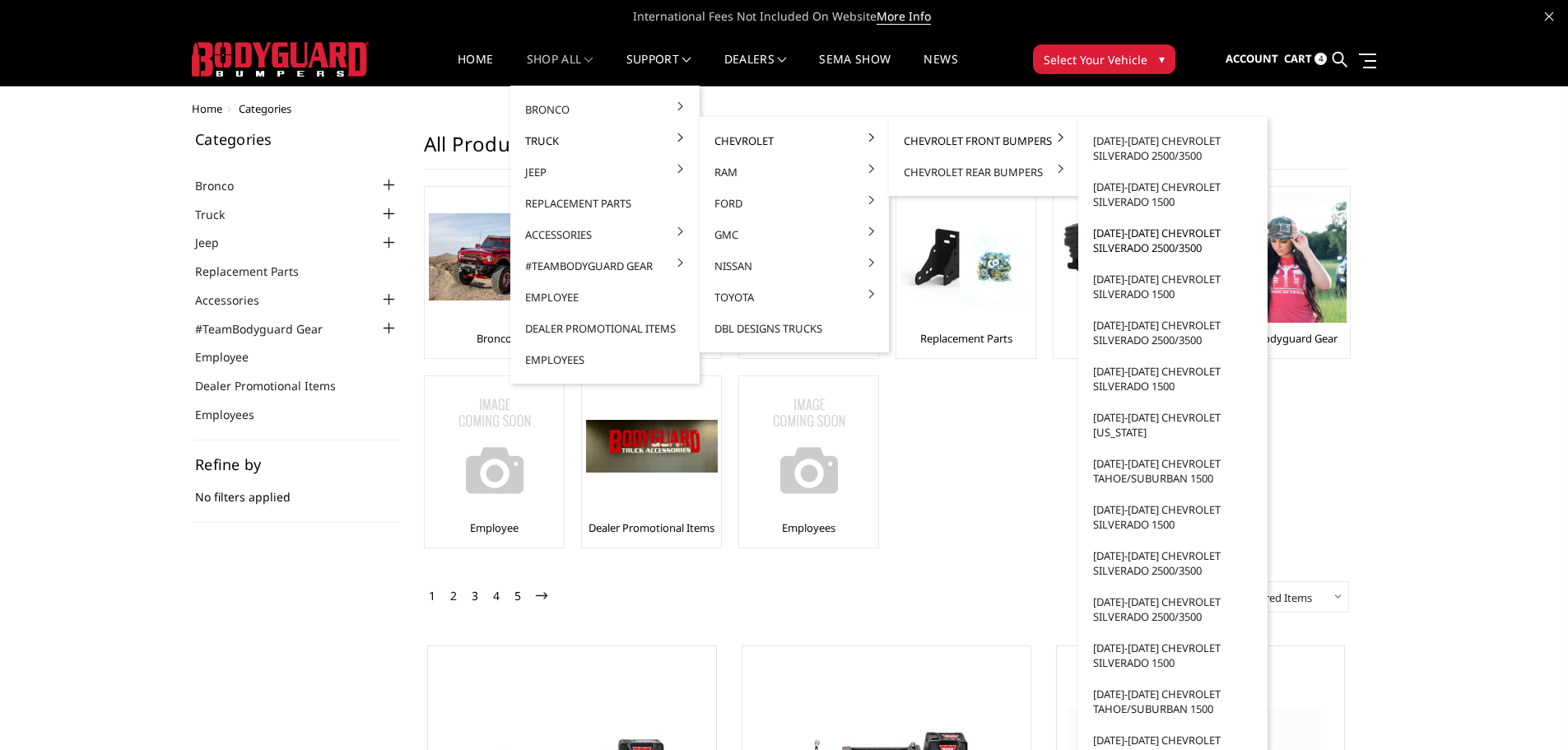
click at [1122, 242] on link "[DATE]-[DATE] Chevrolet Silverado 2500/3500" at bounding box center [1173, 240] width 176 height 46
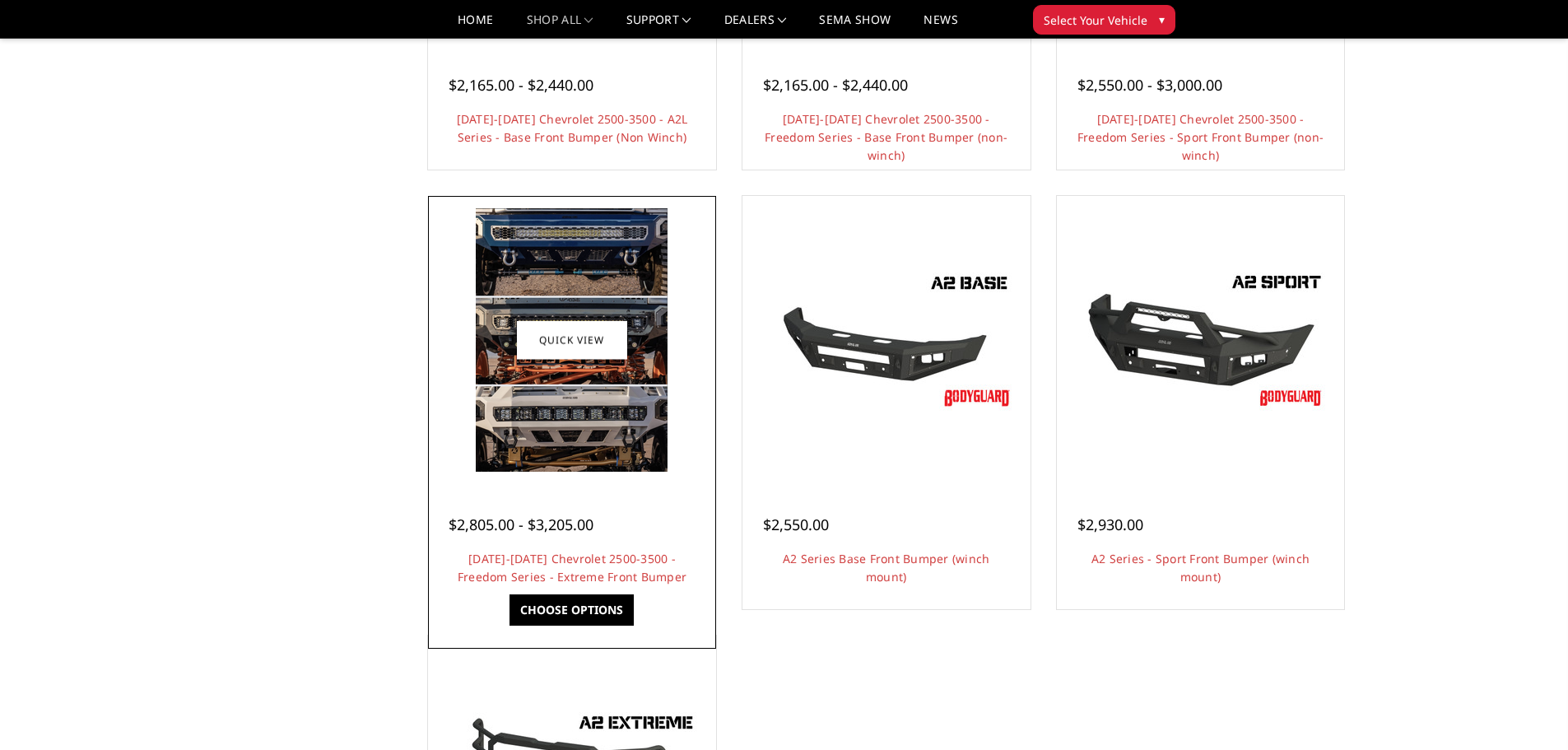
scroll to position [905, 0]
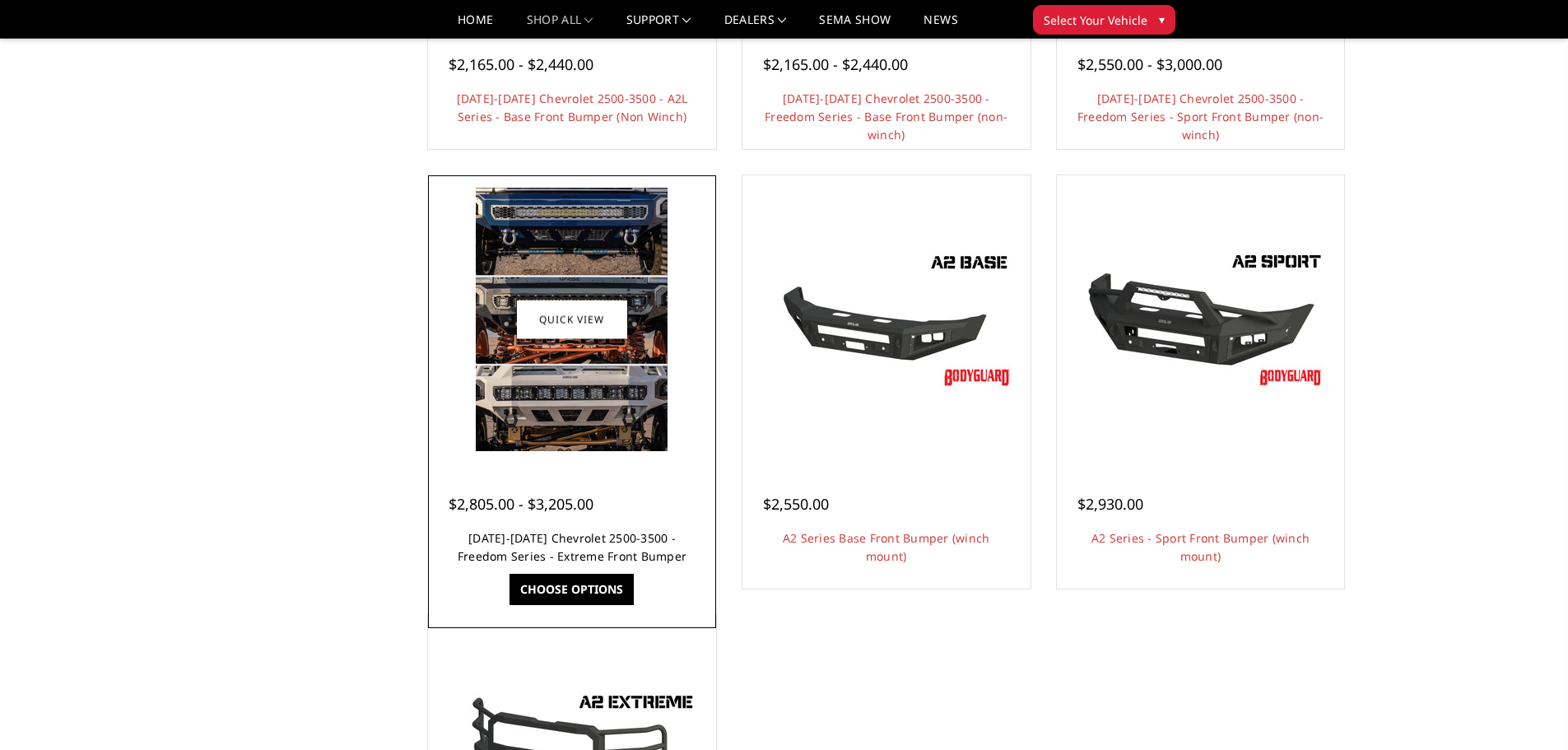
click at [572, 548] on link "2020-2023 Chevrolet 2500-3500 - Freedom Series - Extreme Front Bumper" at bounding box center [572, 547] width 228 height 34
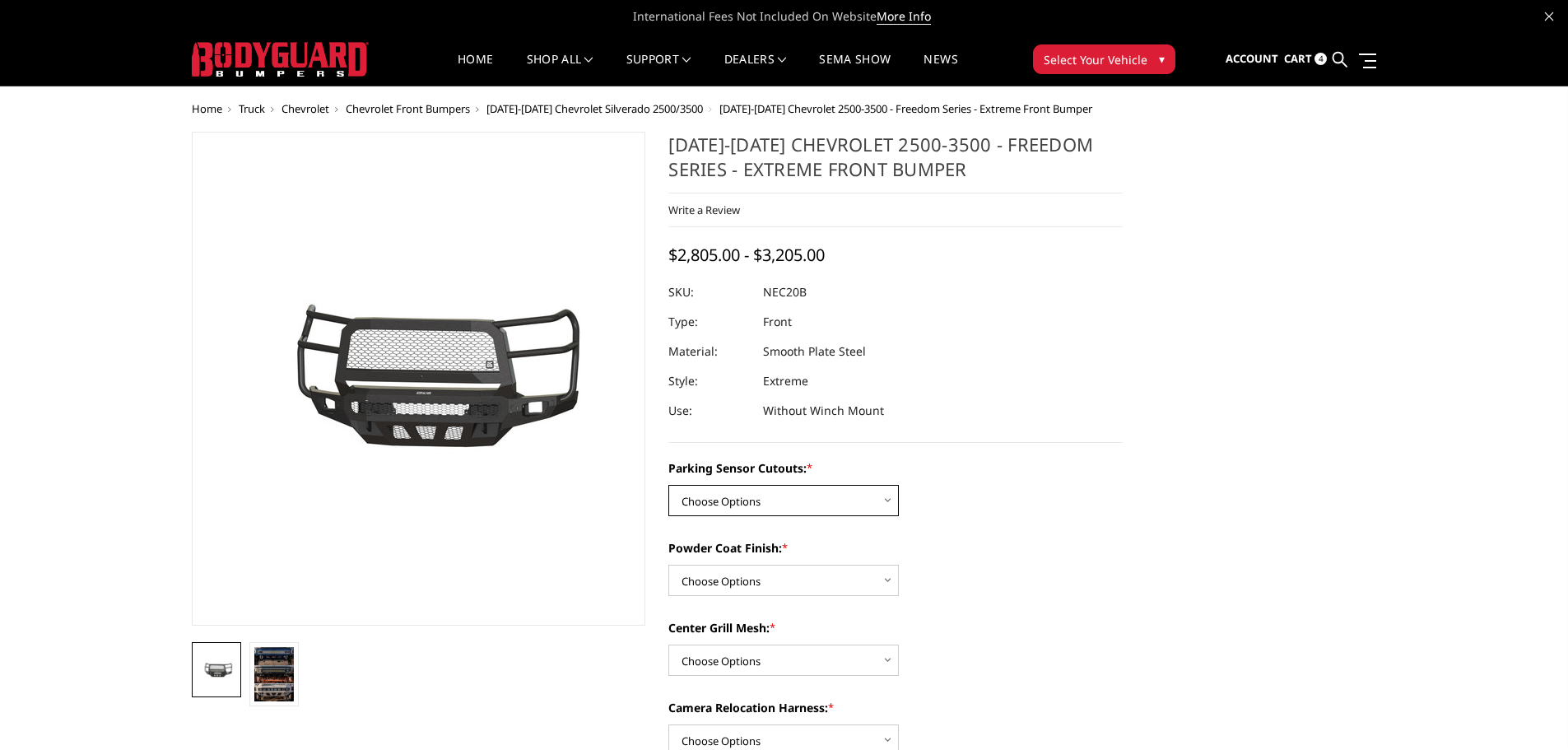
click at [825, 494] on select "Choose Options No - Without Parking Sensor Cutouts Yes - With Parking Sensor Cu…" at bounding box center [783, 500] width 230 height 31
select select "2986"
click at [668, 485] on select "Choose Options No - Without Parking Sensor Cutouts Yes - With Parking Sensor Cu…" at bounding box center [783, 500] width 230 height 31
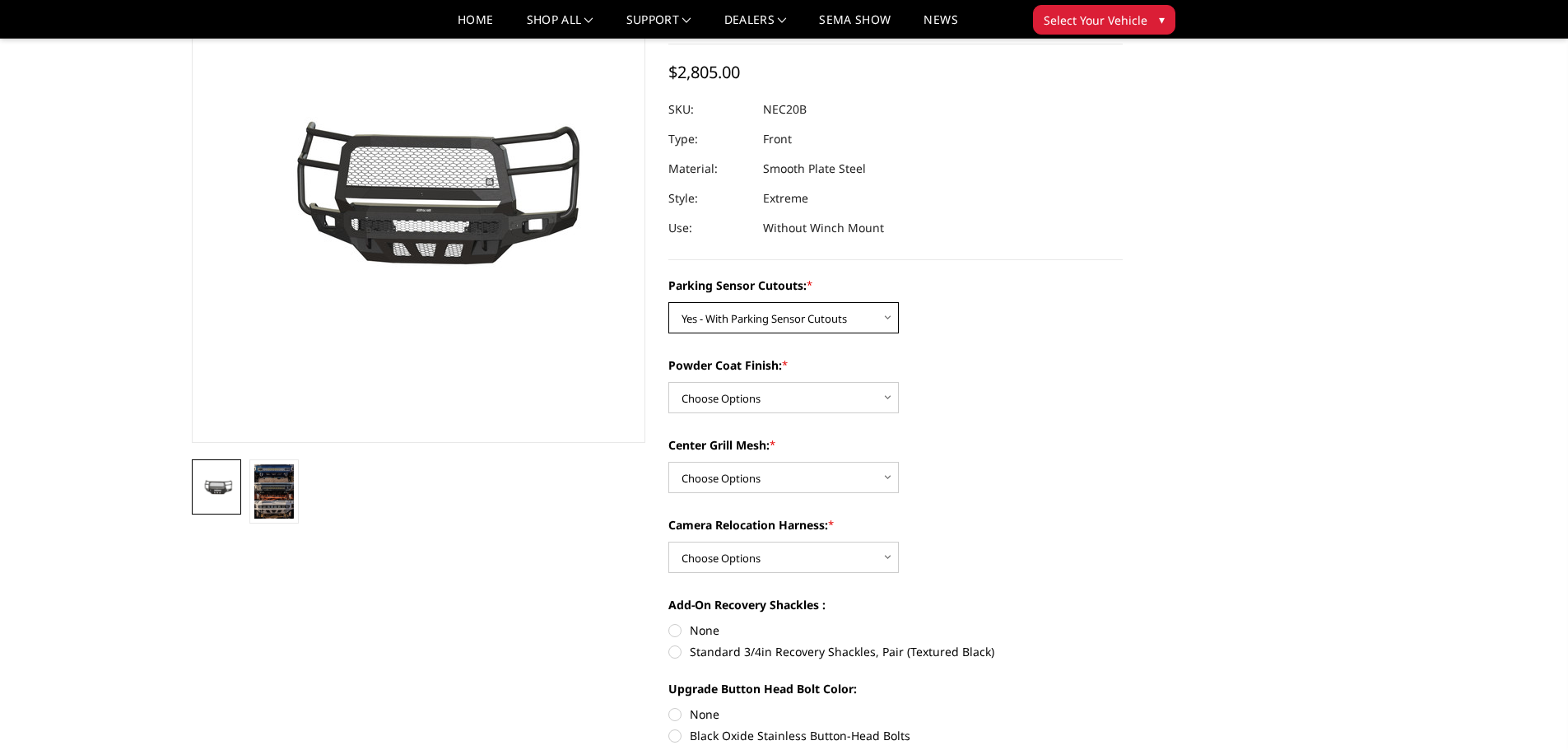
scroll to position [165, 0]
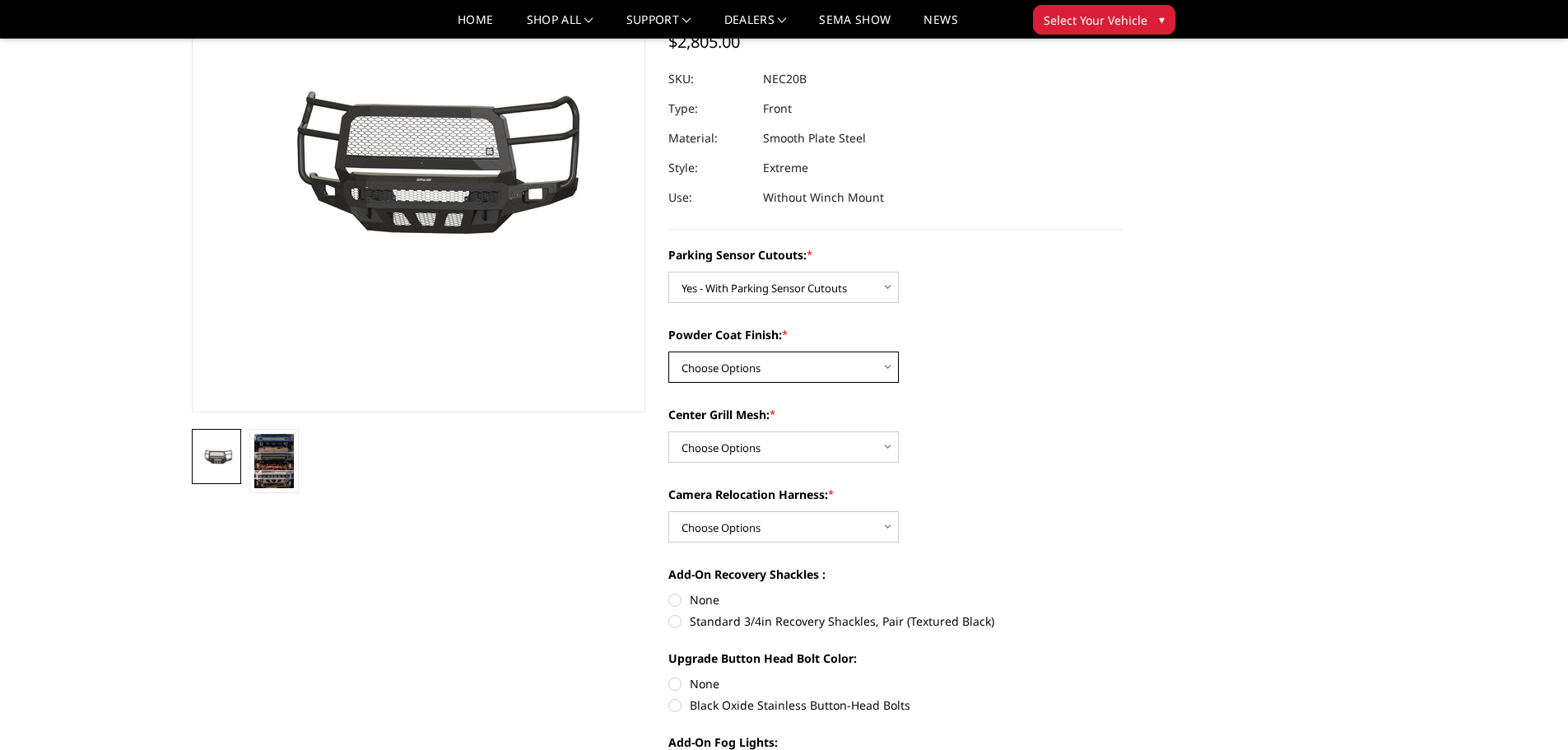
click at [820, 356] on select "Choose Options Bare Metal Texture Black Powder Coat" at bounding box center [783, 367] width 230 height 31
select select "2987"
click at [668, 352] on select "Choose Options Bare Metal Texture Black Powder Coat" at bounding box center [783, 367] width 230 height 31
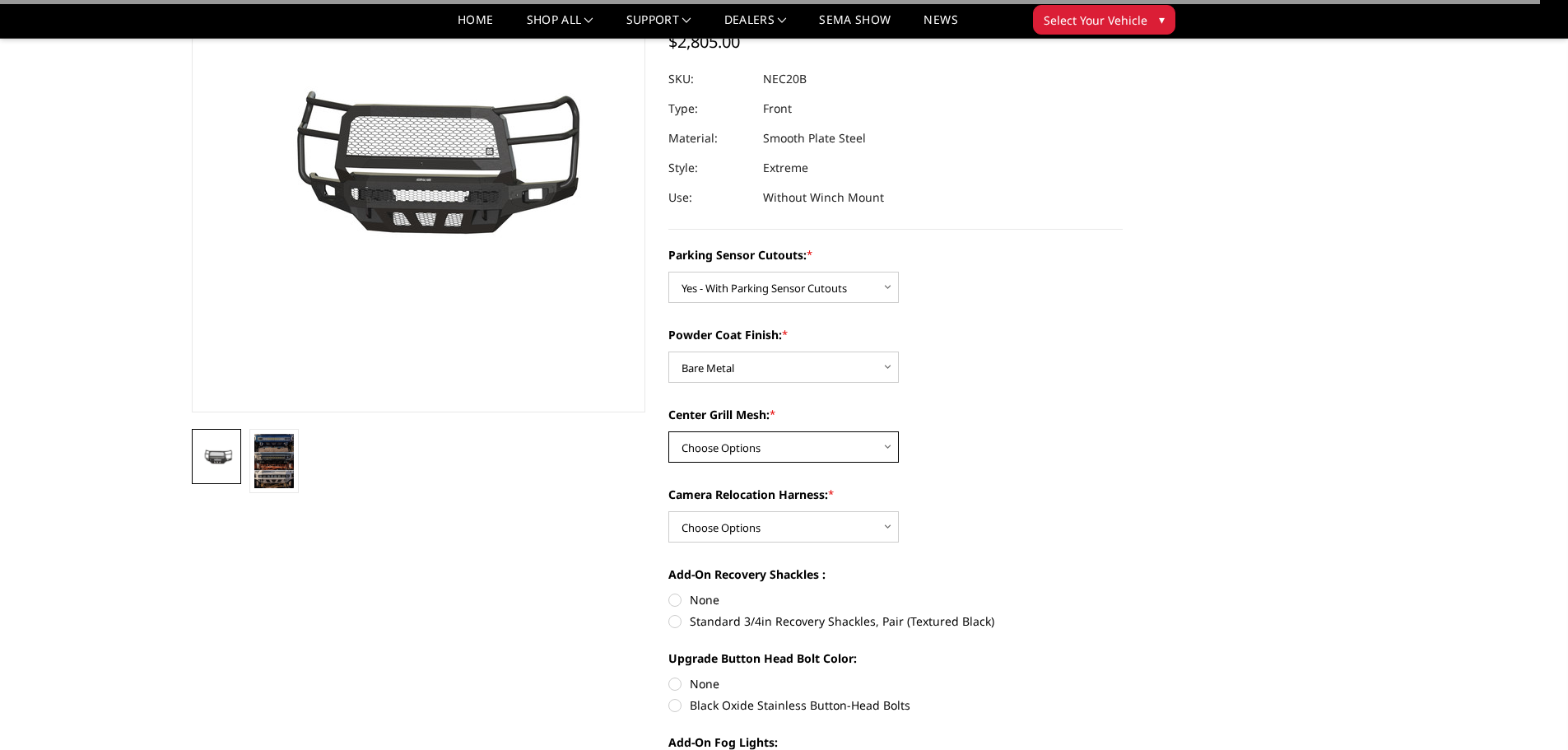
click at [829, 448] on select "Choose Options WITH Expanded Metal in Center Grill WITHOUT Expanded Metal in Ce…" at bounding box center [783, 447] width 230 height 31
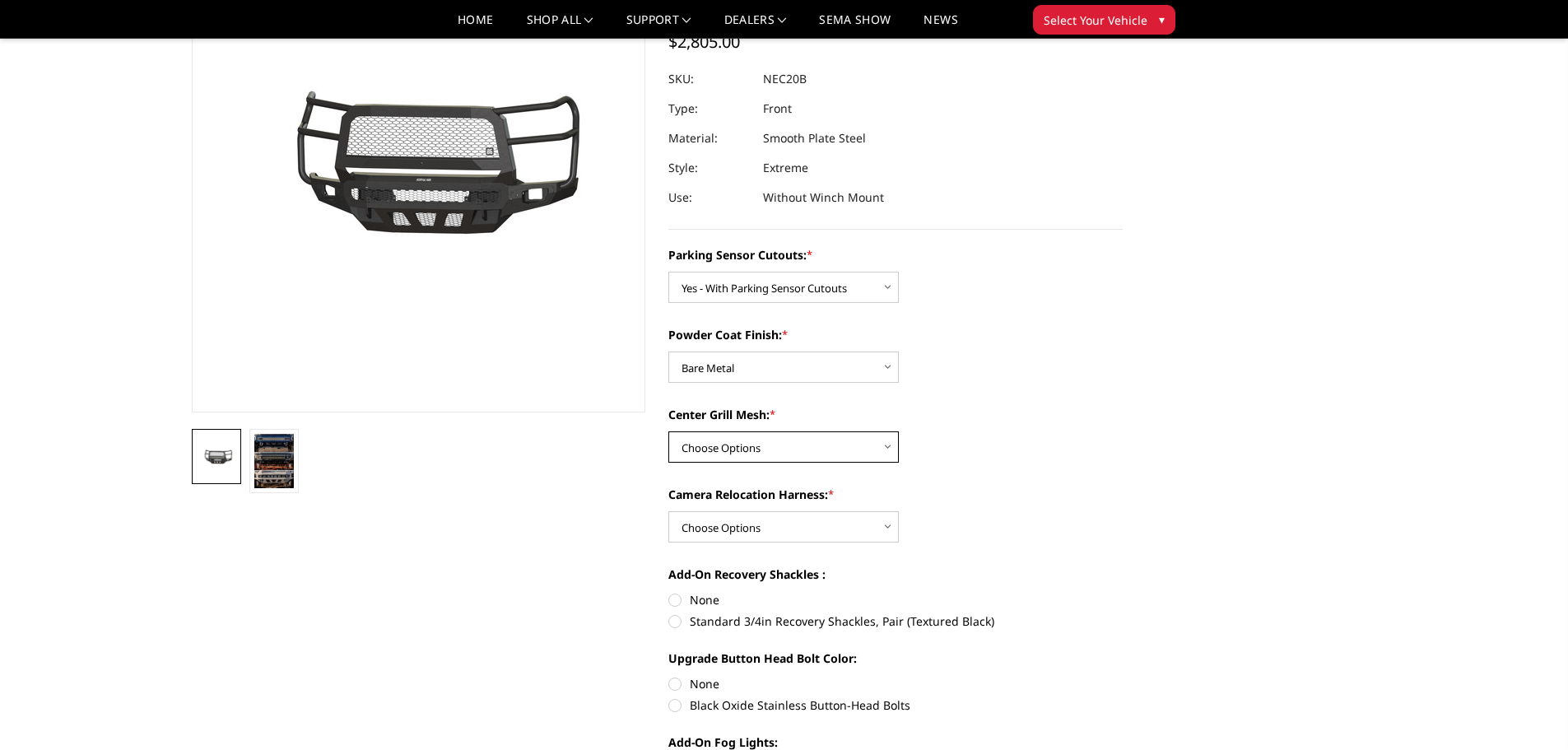
select select "2989"
click at [668, 431] on select "Choose Options WITH Expanded Metal in Center Grill WITHOUT Expanded Metal in Ce…" at bounding box center [783, 447] width 230 height 31
click at [822, 533] on select "Choose Options WITH Camera Relocation Harness WITHOUT Camera Relocation Harness" at bounding box center [783, 526] width 230 height 31
select select "2991"
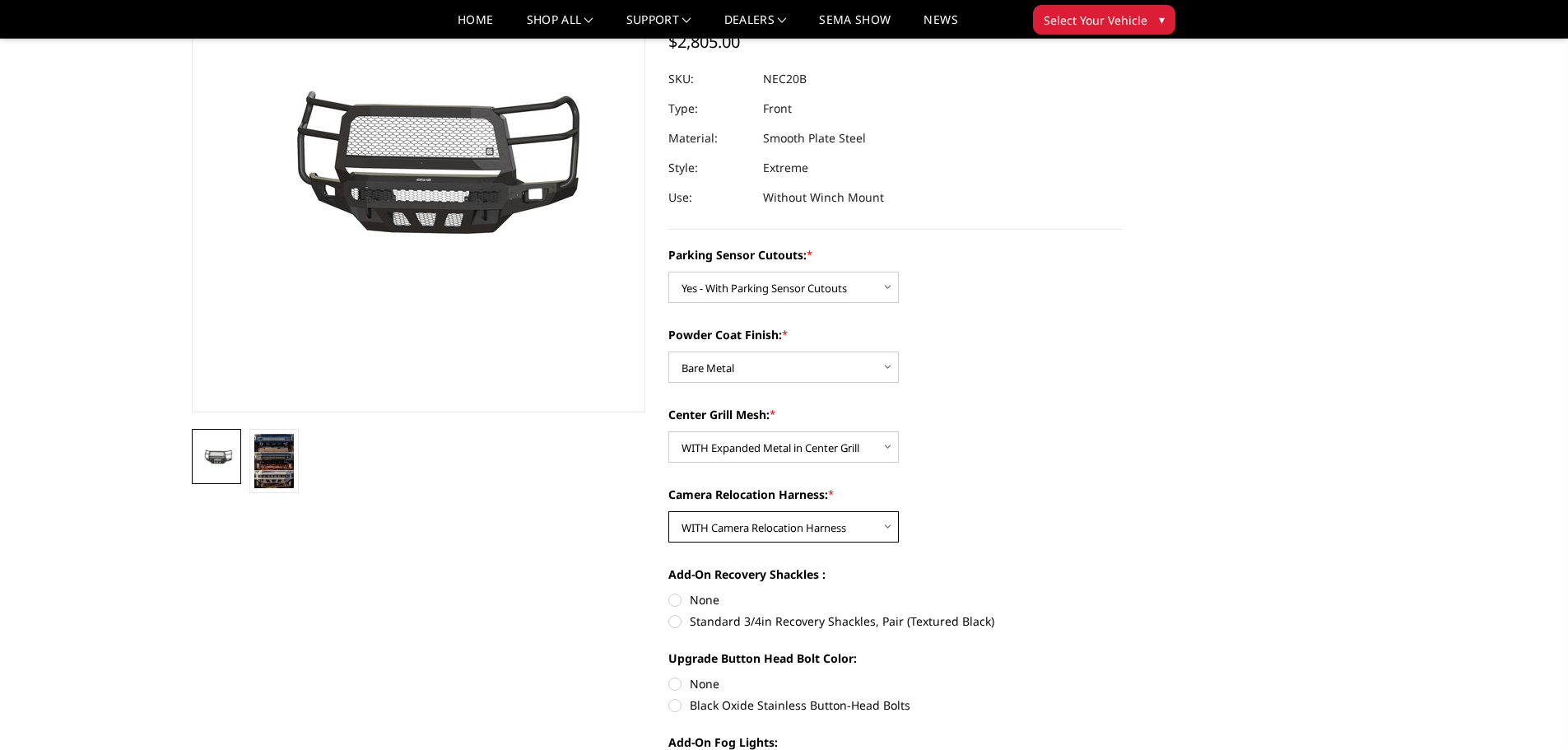
click at [668, 511] on select "Choose Options WITH Camera Relocation Harness WITHOUT Camera Relocation Harness" at bounding box center [783, 526] width 230 height 31
click at [675, 600] on label "None" at bounding box center [895, 599] width 454 height 17
click at [669, 592] on input "None" at bounding box center [668, 591] width 1 height 1
radio input "true"
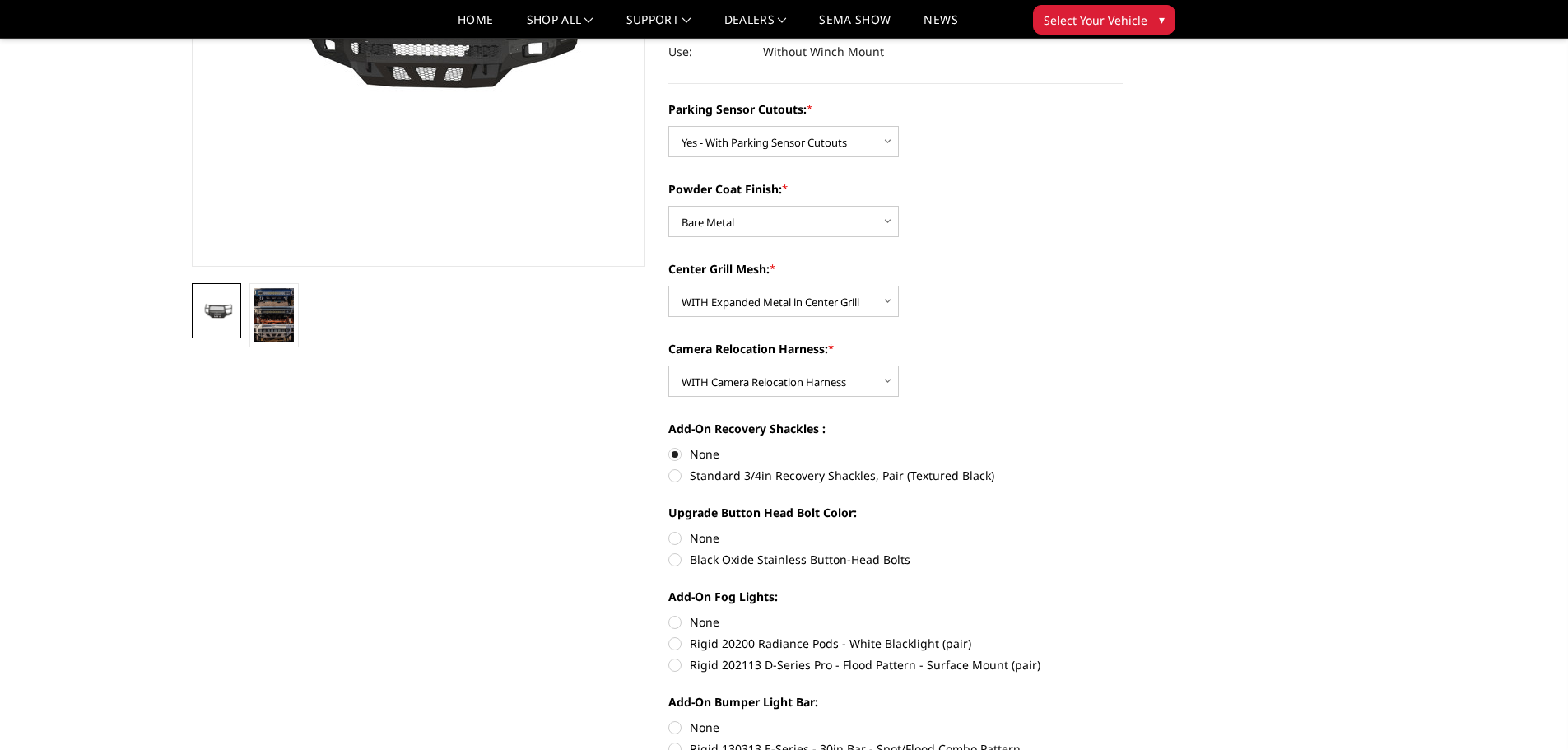
scroll to position [329, 0]
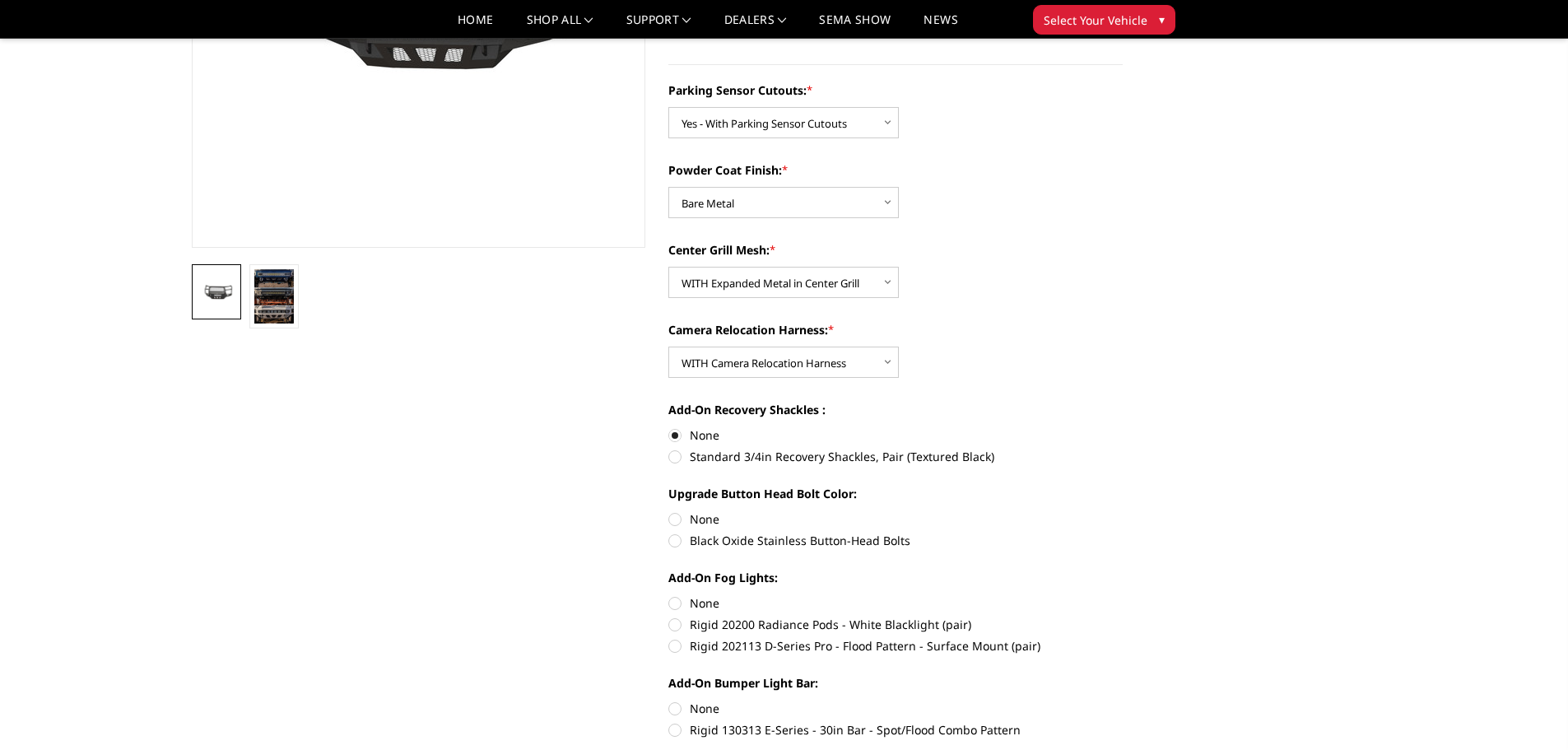
click at [676, 519] on label "None" at bounding box center [895, 519] width 454 height 17
click at [669, 511] on input "None" at bounding box center [668, 510] width 1 height 1
radio input "true"
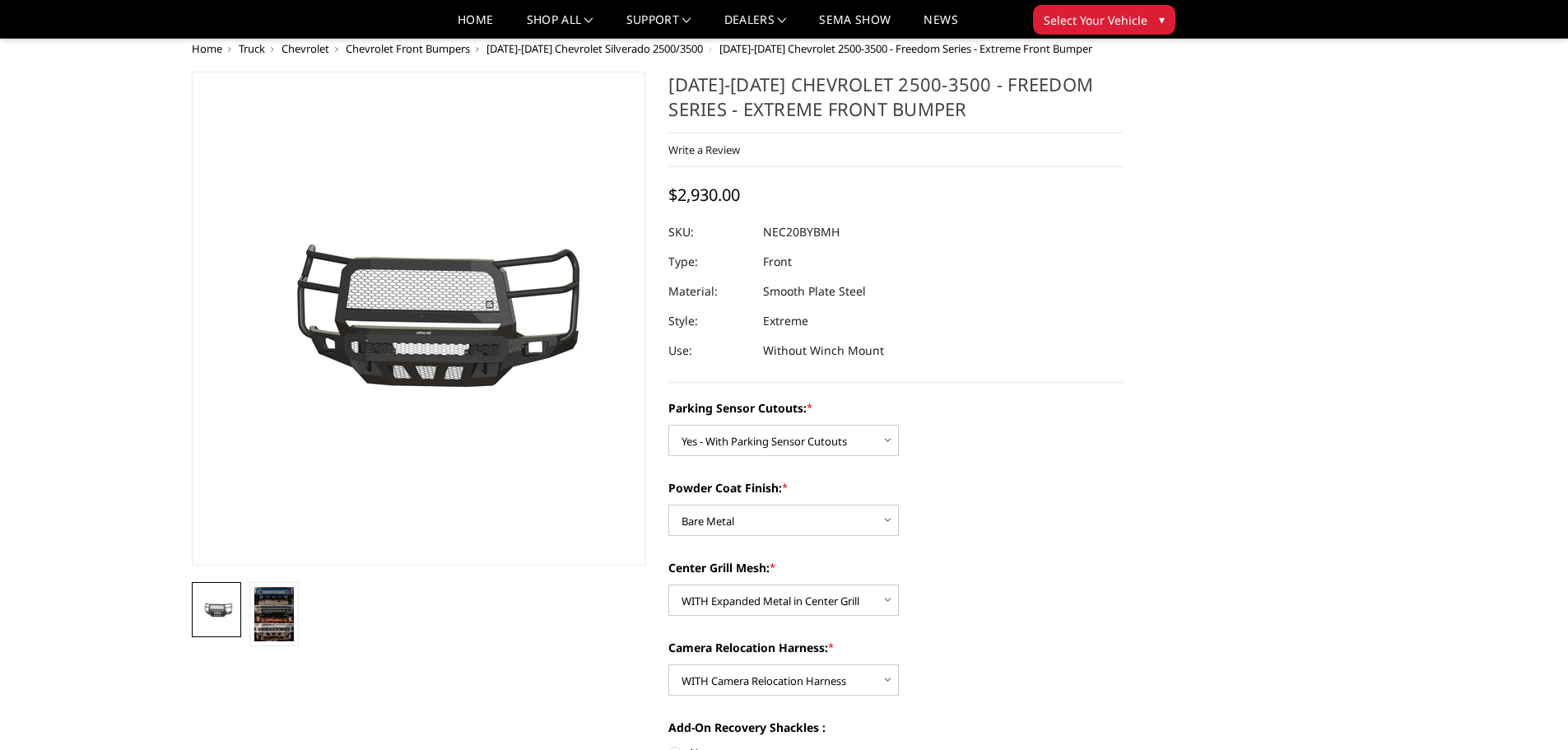
scroll to position [0, 0]
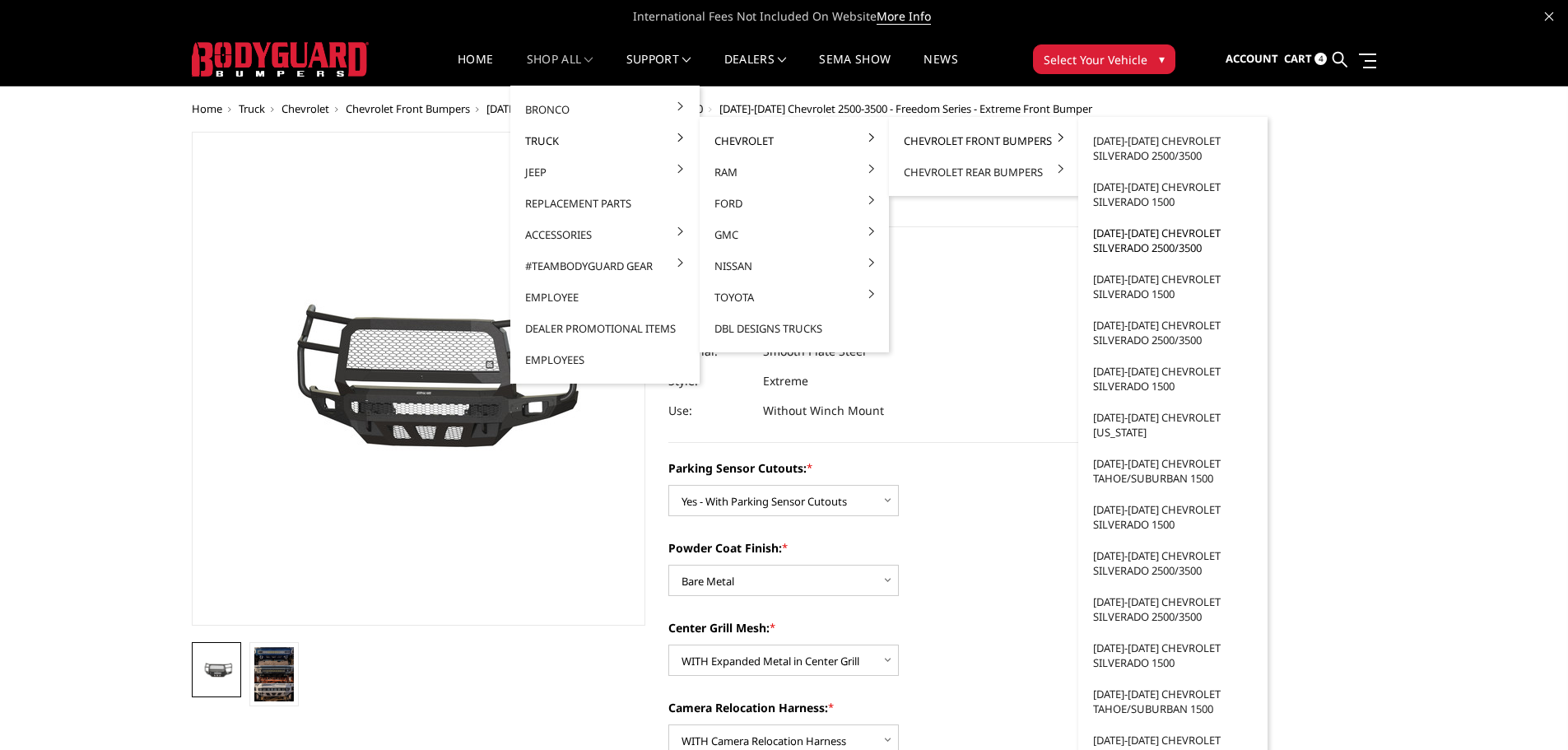
click at [1138, 245] on link "[DATE]-[DATE] Chevrolet Silverado 2500/3500" at bounding box center [1173, 240] width 176 height 46
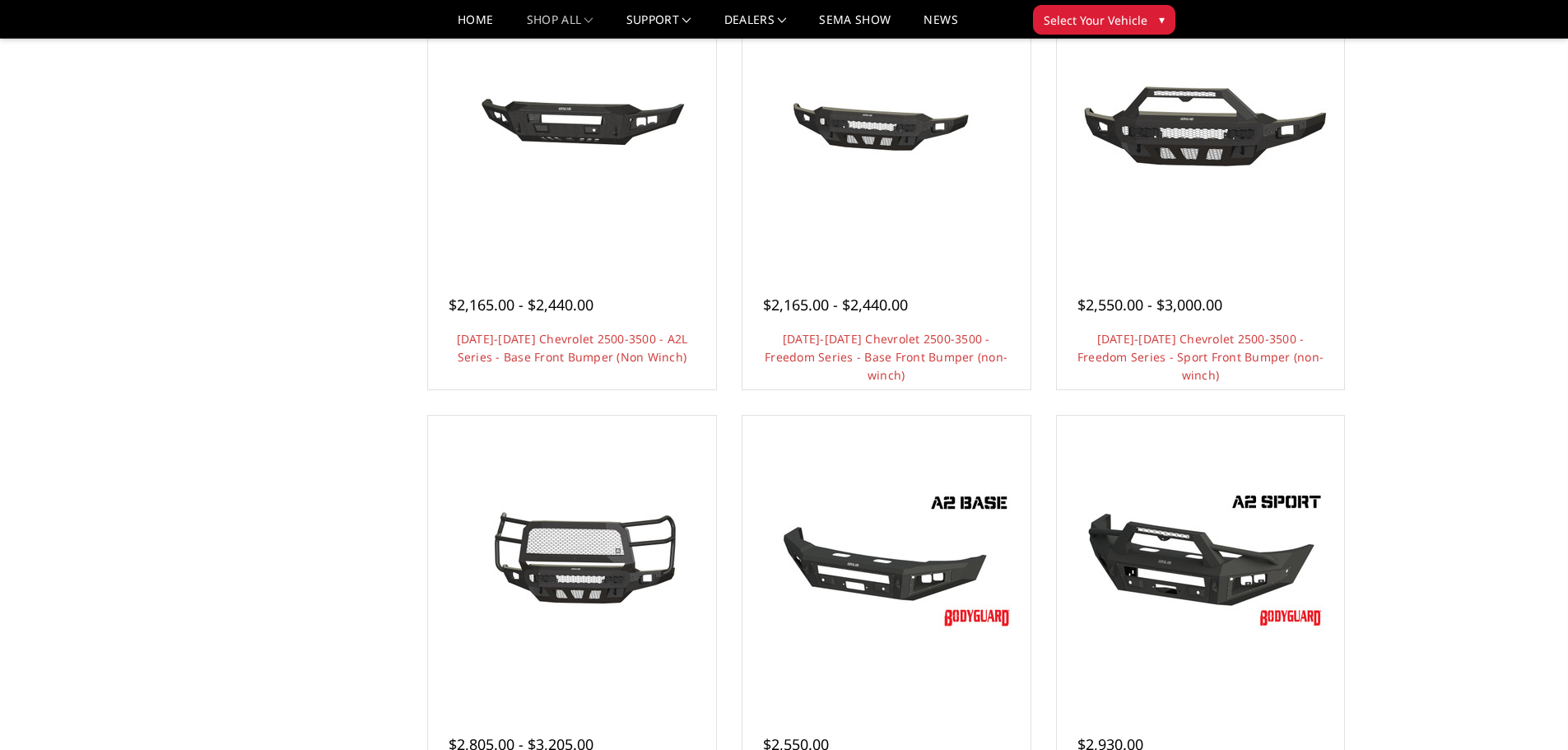
scroll to position [576, 0]
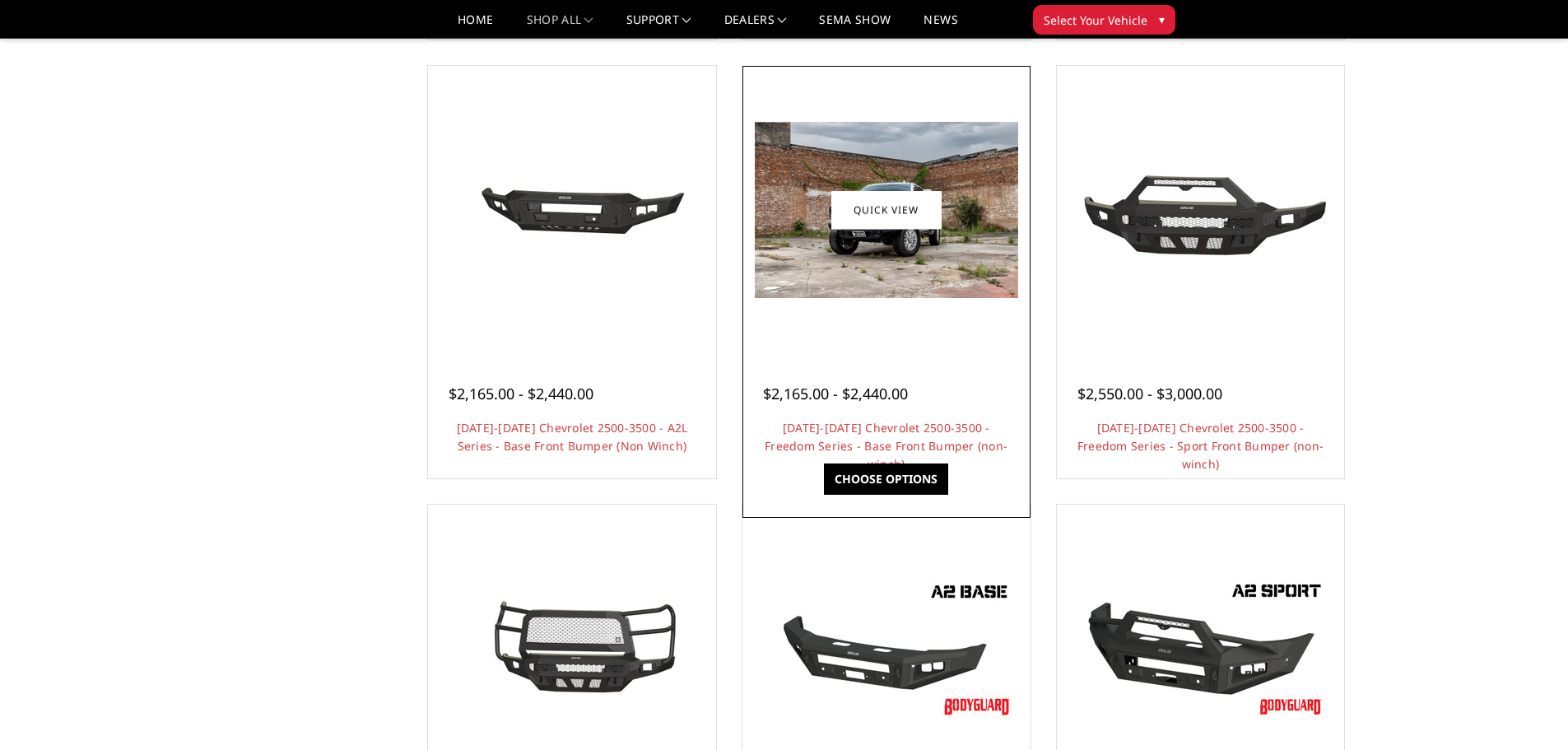
click at [907, 347] on div at bounding box center [885, 210] width 280 height 280
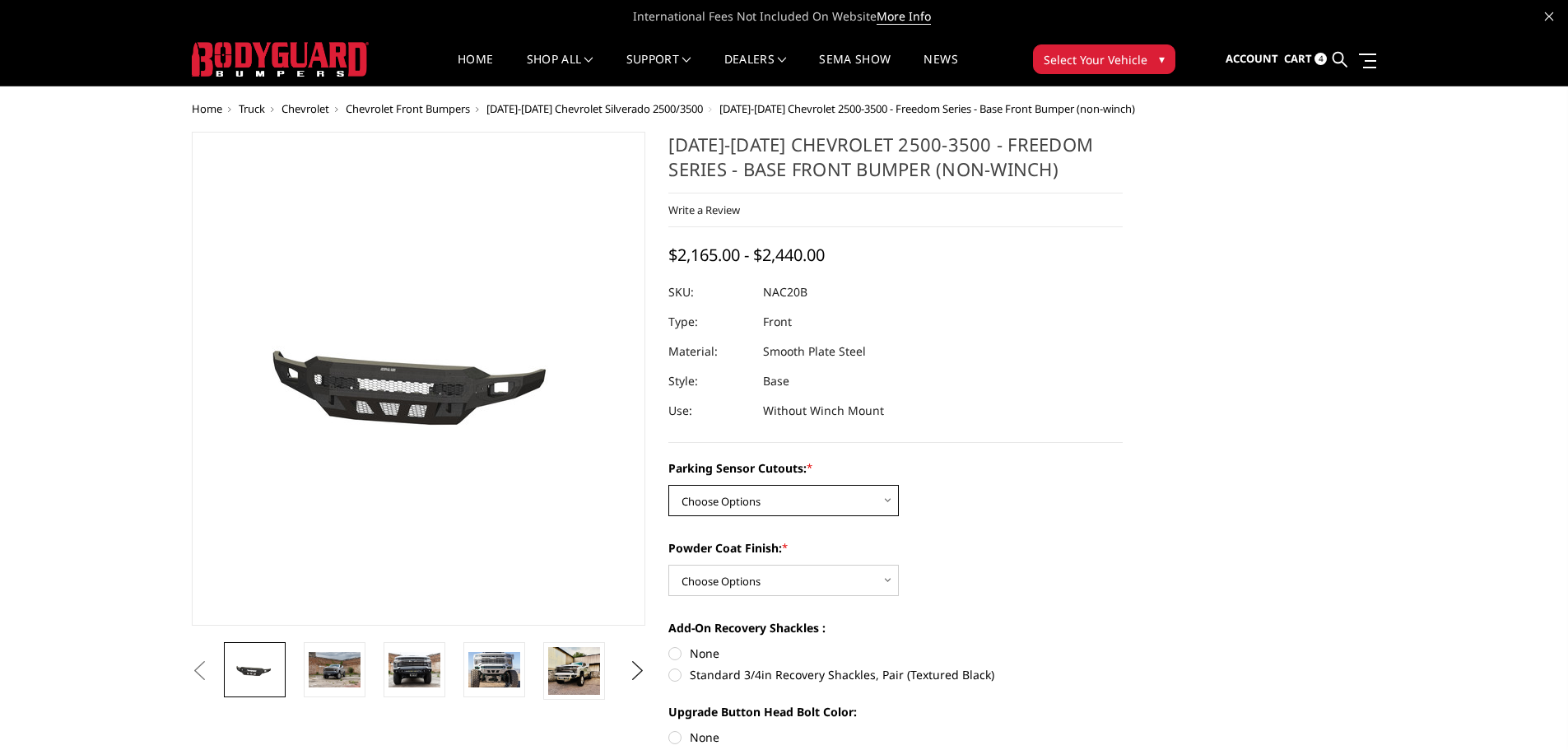
click at [849, 494] on select "Choose Options No - Without Parking Sensor Cutouts Yes - With Parking Sensor Cu…" at bounding box center [783, 500] width 230 height 31
select select "2958"
click at [668, 485] on select "Choose Options No - Without Parking Sensor Cutouts Yes - With Parking Sensor Cu…" at bounding box center [783, 500] width 230 height 31
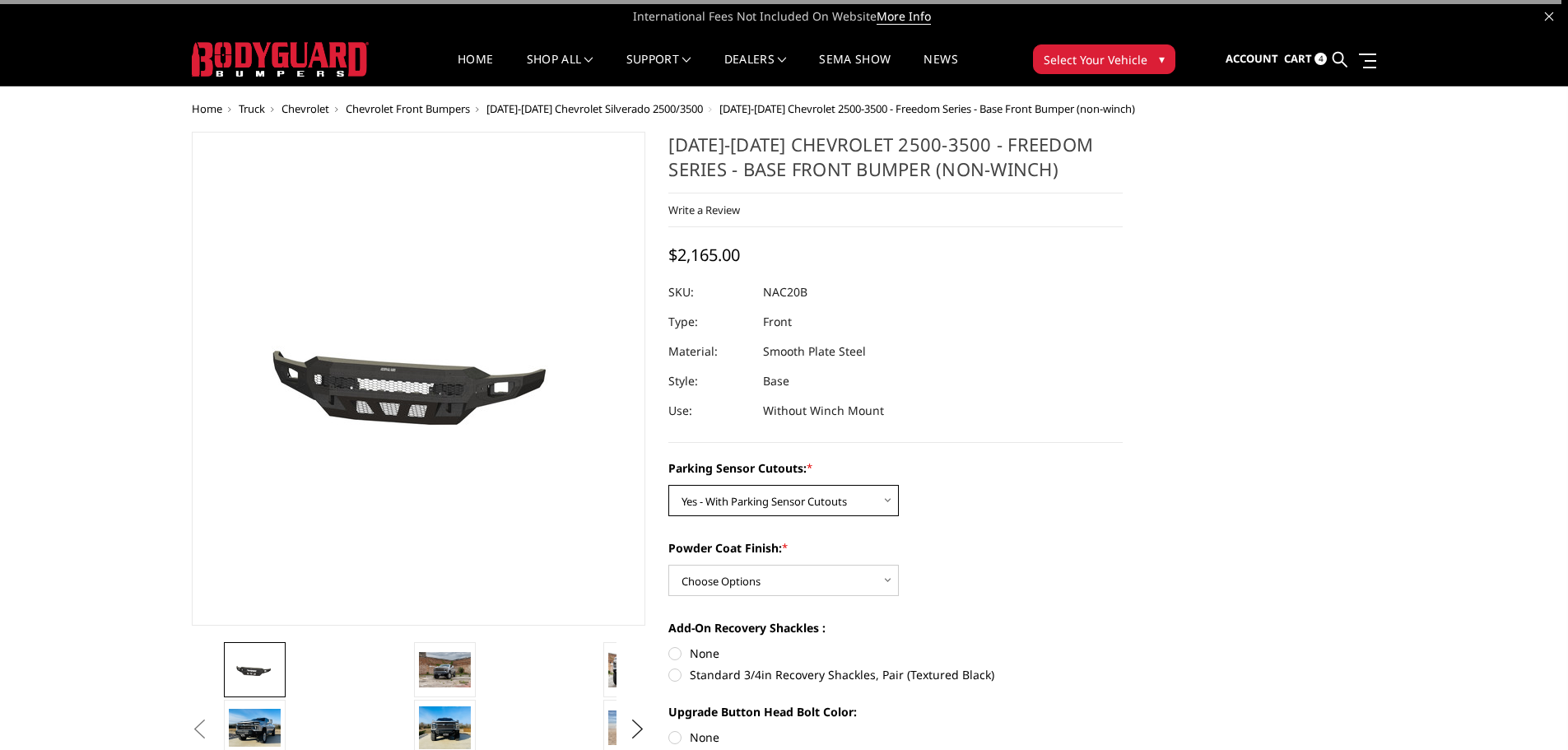
scroll to position [82, 0]
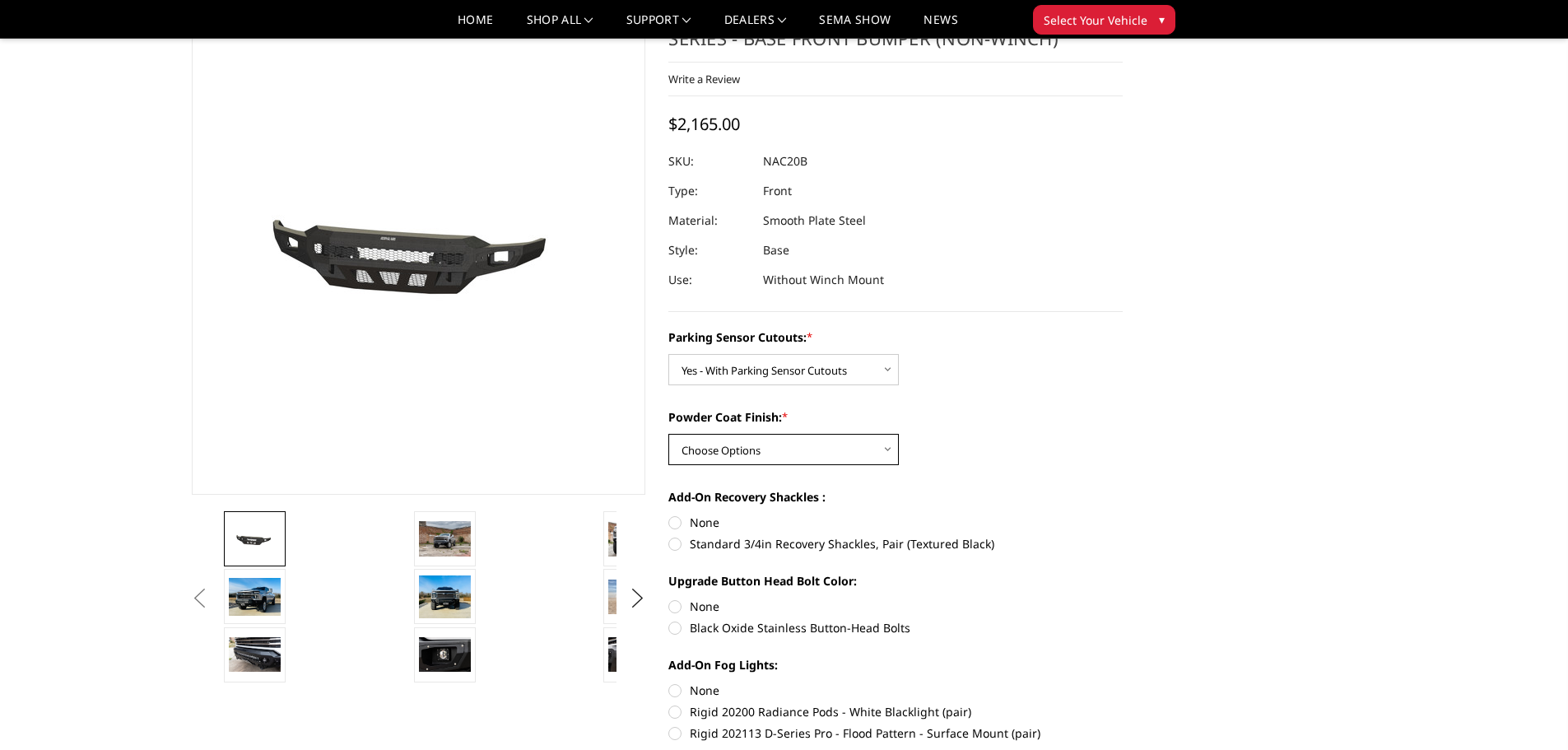
click at [833, 456] on select "Choose Options Bare Metal Texture Black Powder Coat" at bounding box center [783, 448] width 230 height 31
select select "2959"
click at [668, 433] on select "Choose Options Bare Metal Texture Black Powder Coat" at bounding box center [783, 448] width 230 height 31
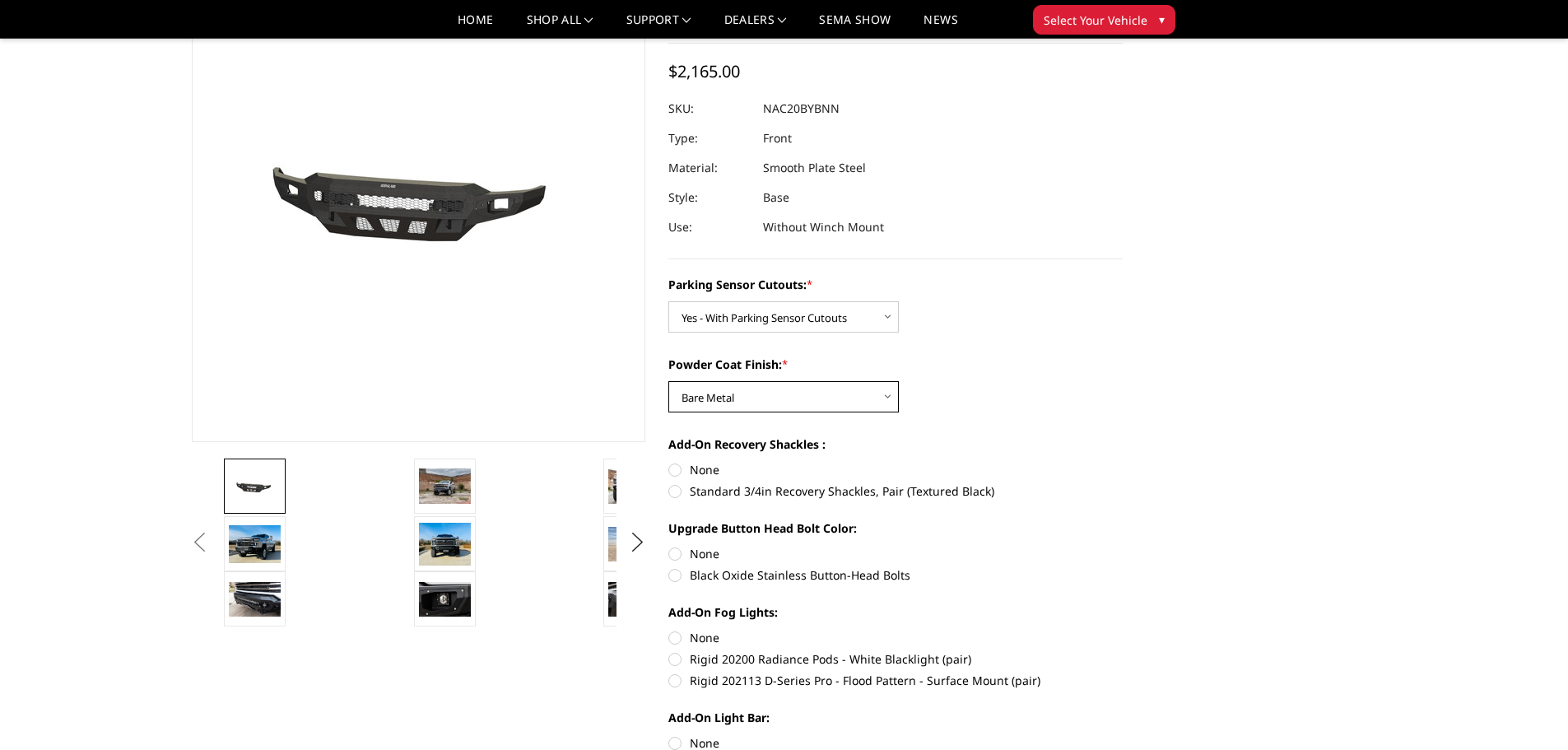
scroll to position [165, 0]
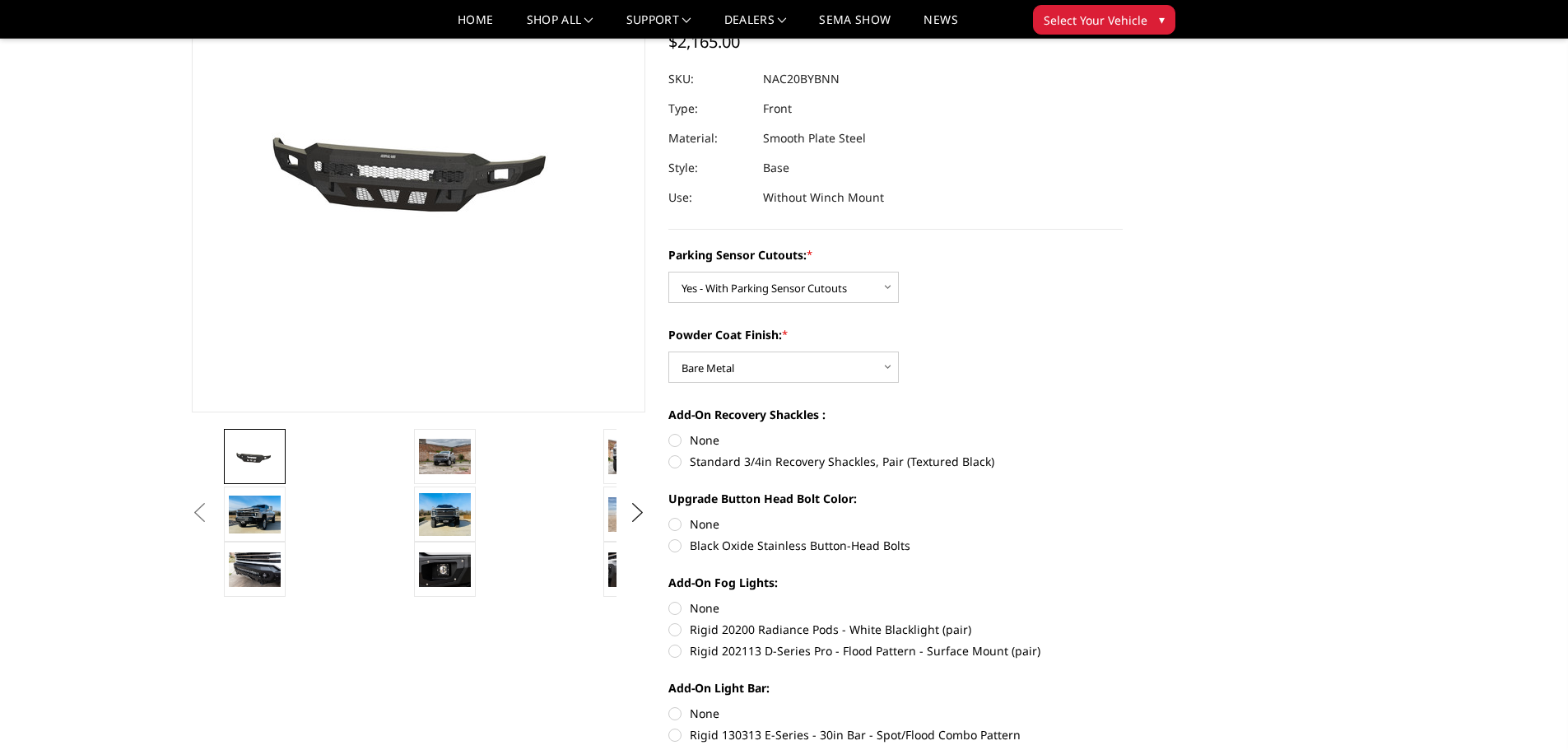
click at [671, 656] on label "Rigid 202113 D-Series Pro - Flood Pattern - Surface Mount (pair)" at bounding box center [895, 650] width 454 height 17
click at [1122, 621] on input "Rigid 202113 D-Series Pro - Flood Pattern - Surface Mount (pair)" at bounding box center [1122, 621] width 1 height 1
radio input "true"
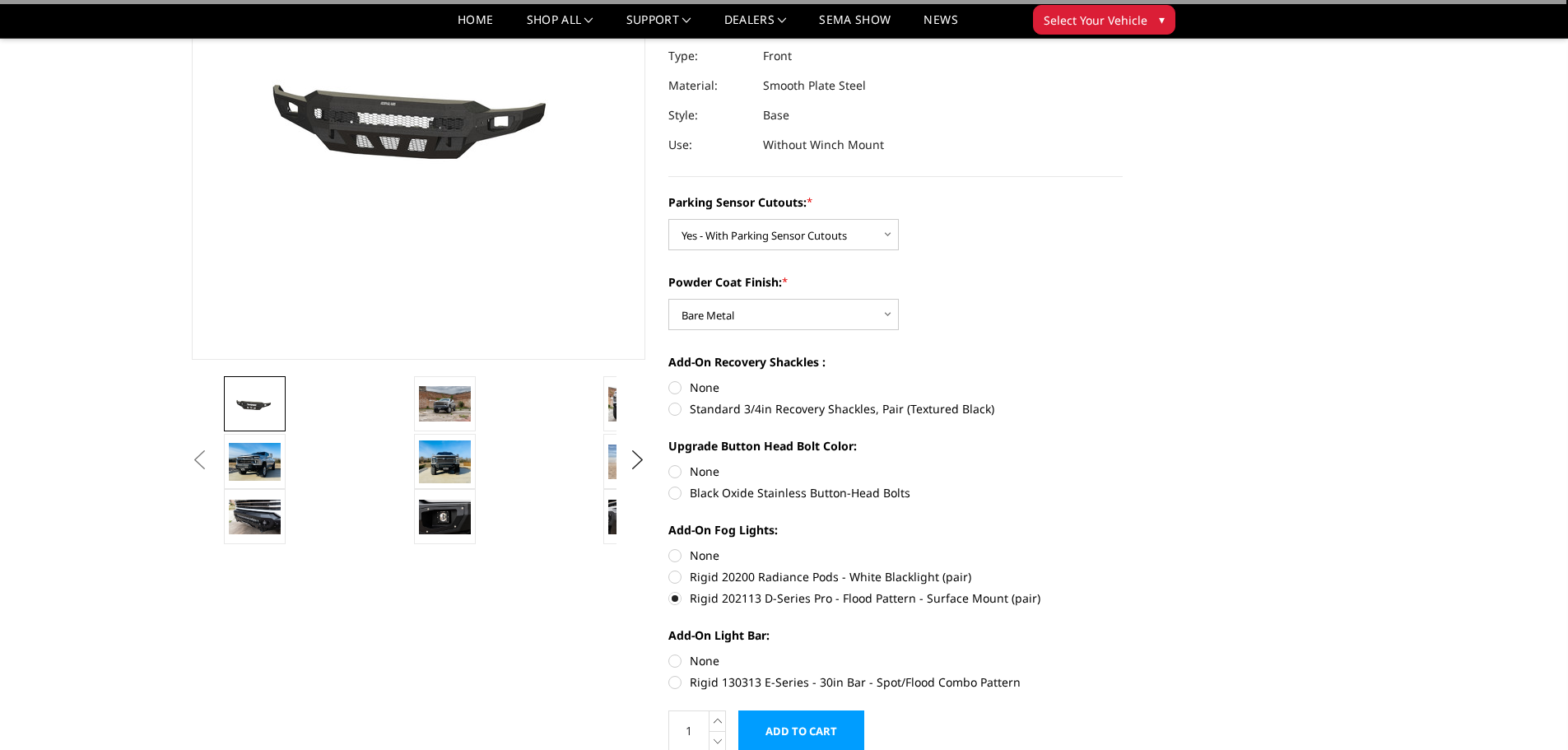
scroll to position [247, 0]
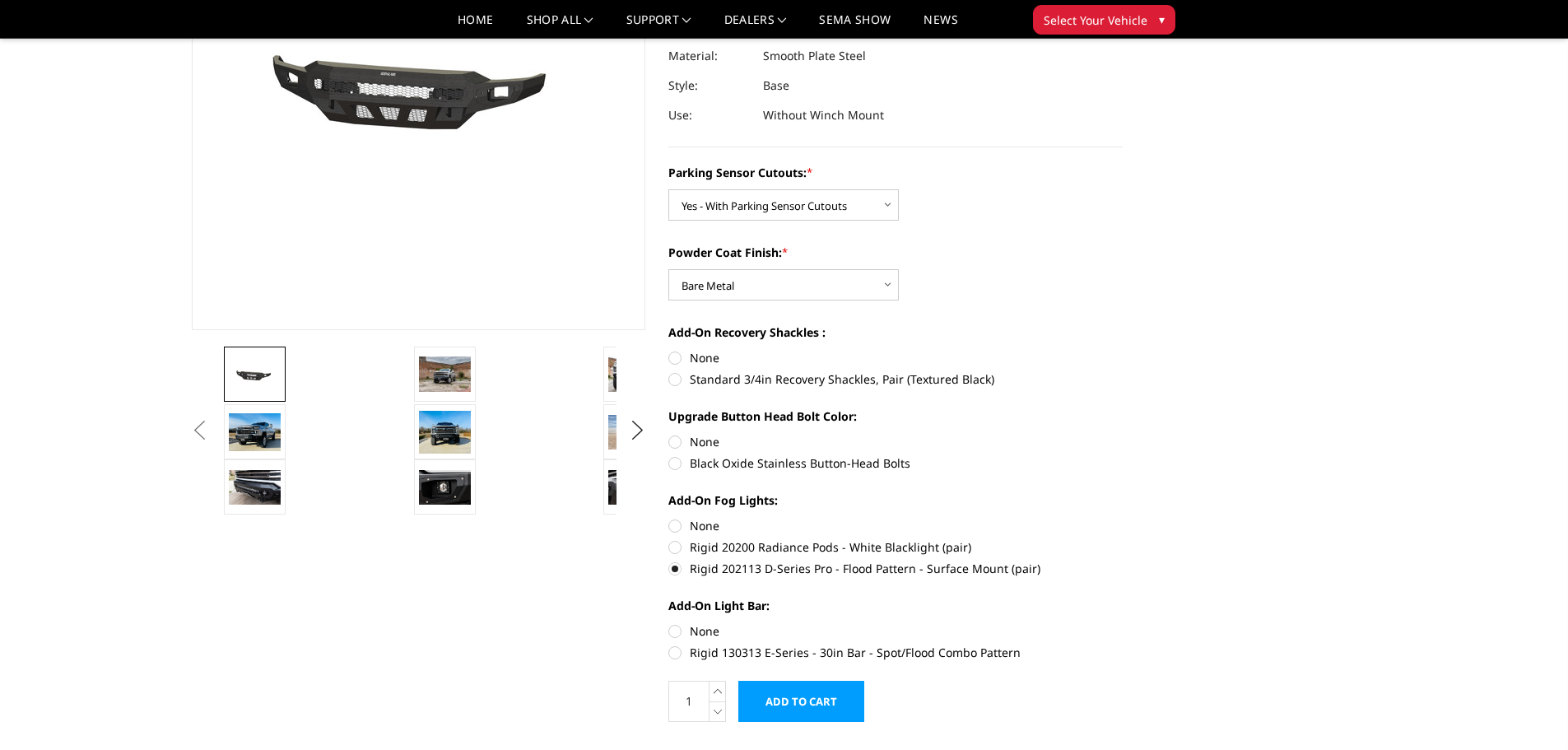
click at [677, 649] on label "Rigid 130313 E-Series - 30in Bar - Spot/Flood Combo Pattern" at bounding box center [895, 652] width 454 height 17
click at [1122, 623] on input "Rigid 130313 E-Series - 30in Bar - Spot/Flood Combo Pattern" at bounding box center [1122, 622] width 1 height 1
radio input "true"
click at [665, 355] on section "[DATE]-[DATE] Chevrolet 2500-3500 - Freedom Series - Base Front Bumper (non-win…" at bounding box center [895, 287] width 477 height 903
click at [679, 354] on label "None" at bounding box center [895, 357] width 454 height 17
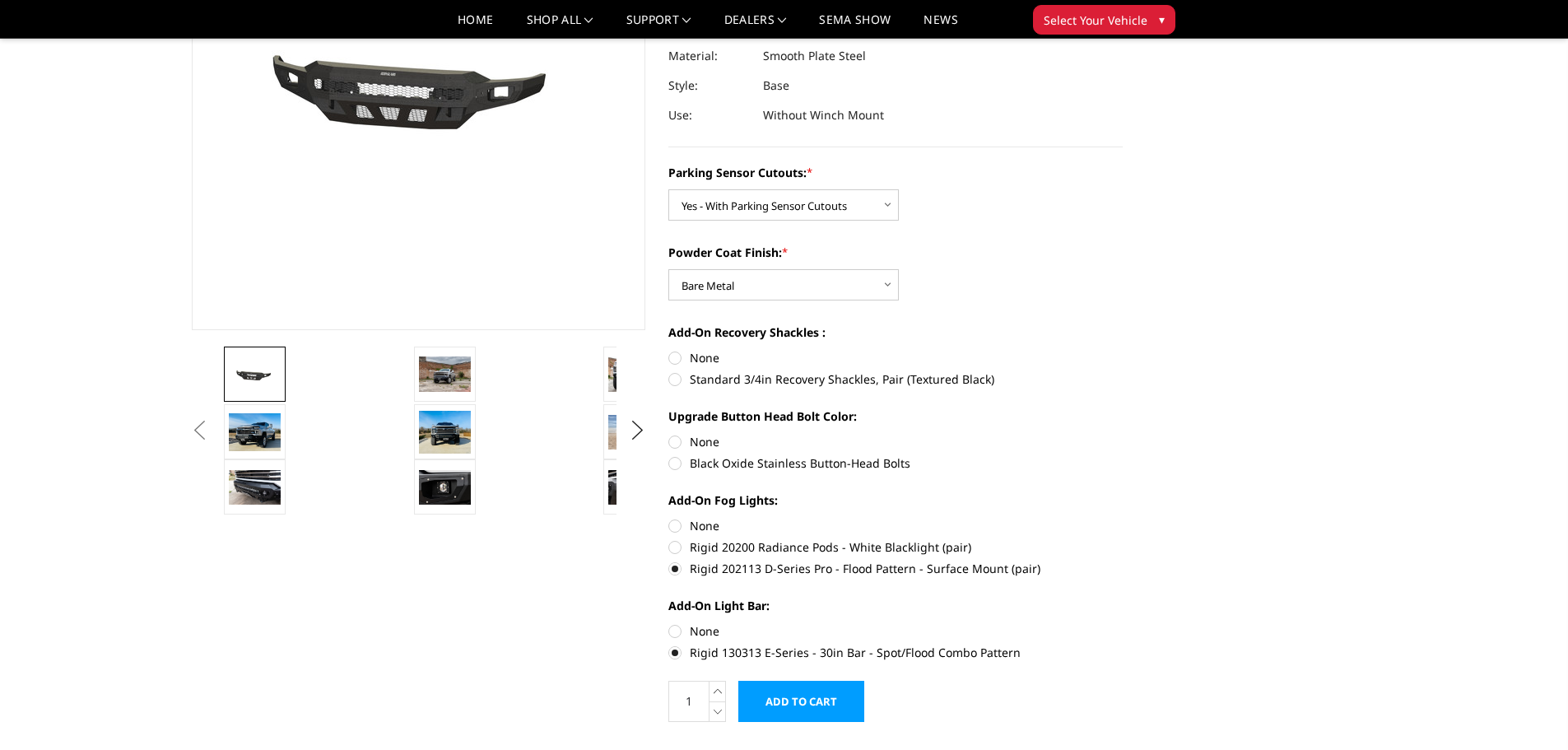
click at [669, 350] on input "None" at bounding box center [668, 349] width 1 height 1
radio input "true"
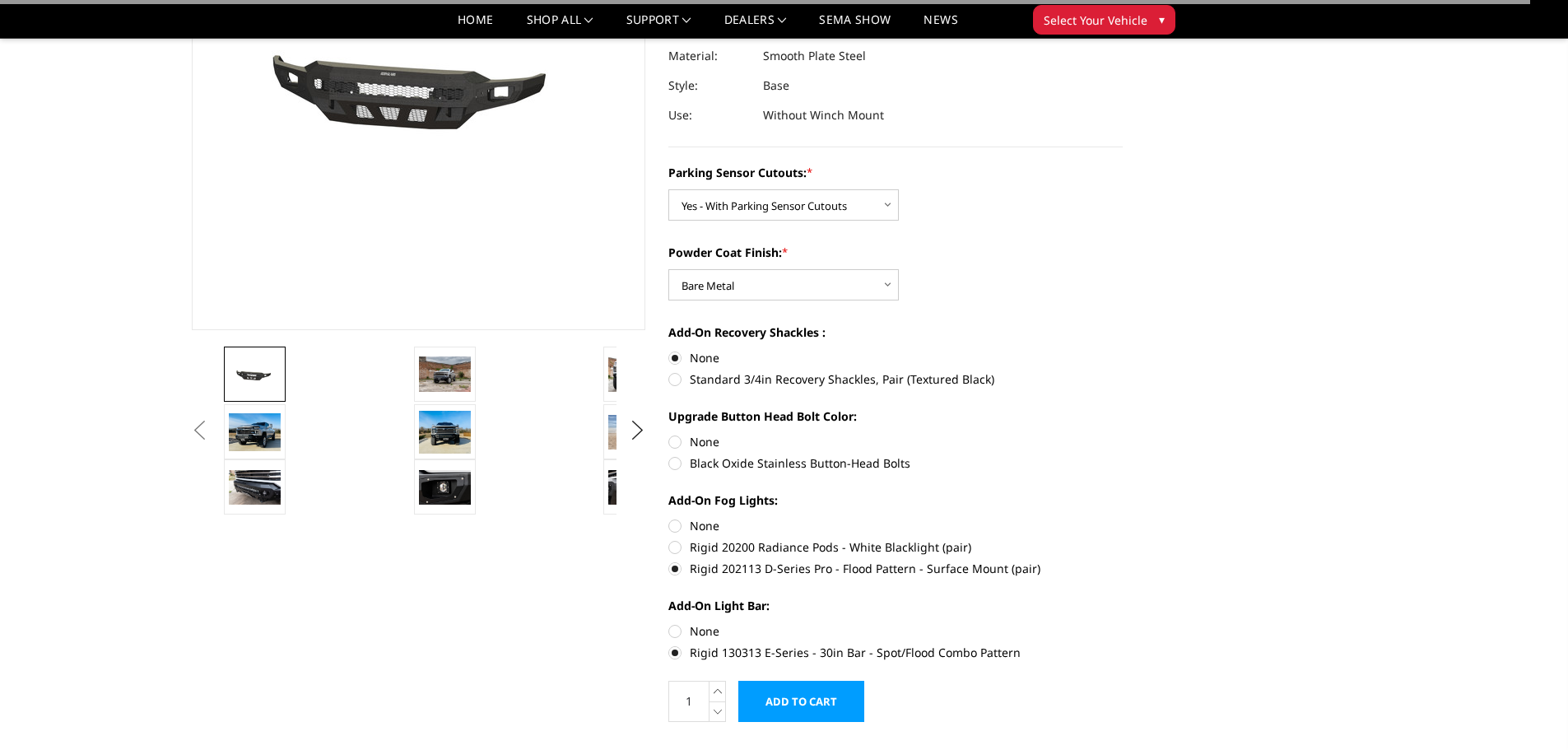
click at [674, 440] on label "None" at bounding box center [895, 442] width 454 height 17
click at [669, 433] on input "None" at bounding box center [668, 433] width 1 height 1
radio input "true"
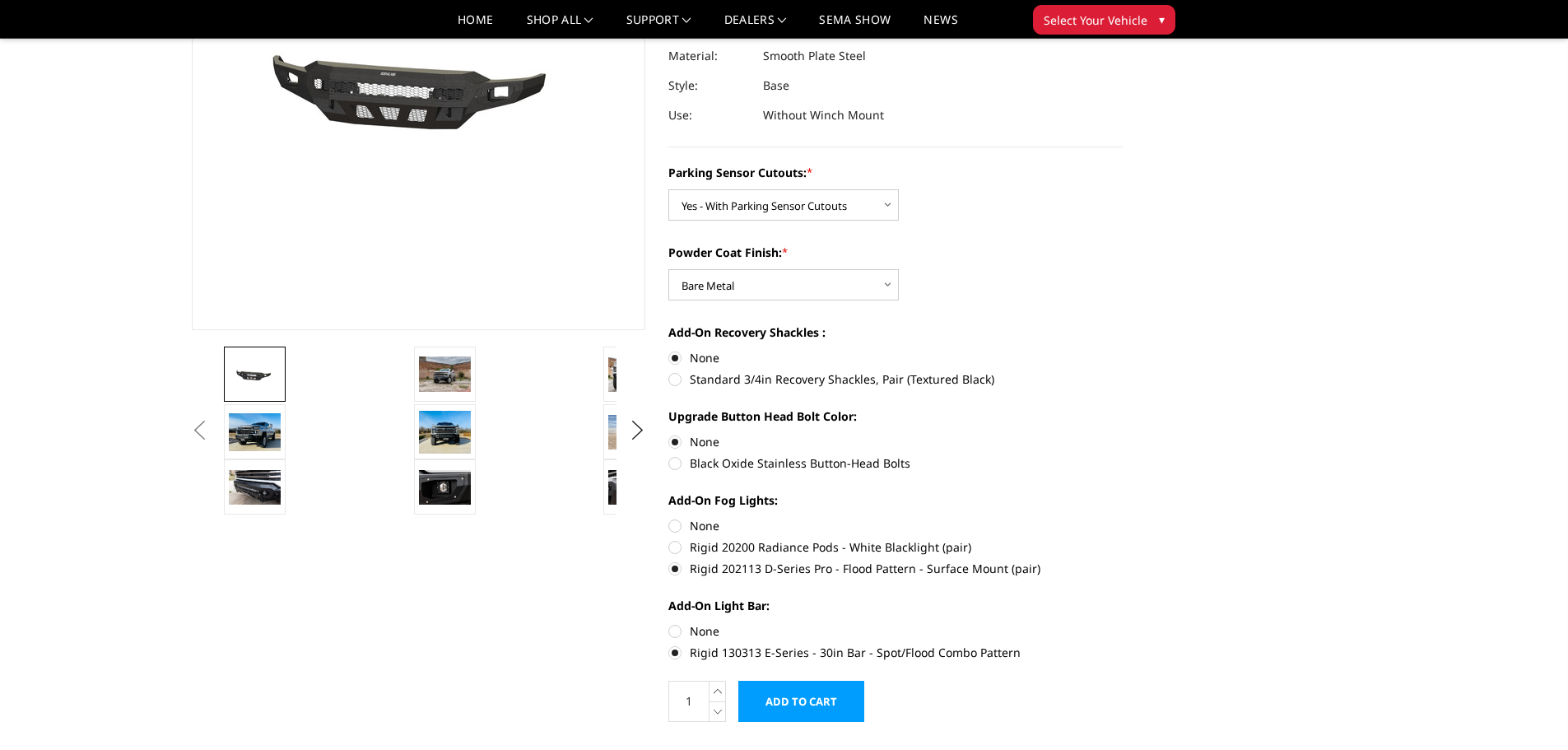
click at [678, 442] on label "None" at bounding box center [895, 442] width 454 height 17
click at [669, 433] on input "None" at bounding box center [668, 433] width 1 height 1
click at [675, 525] on label "None" at bounding box center [895, 525] width 454 height 17
click at [669, 518] on input "None" at bounding box center [668, 517] width 1 height 1
radio input "true"
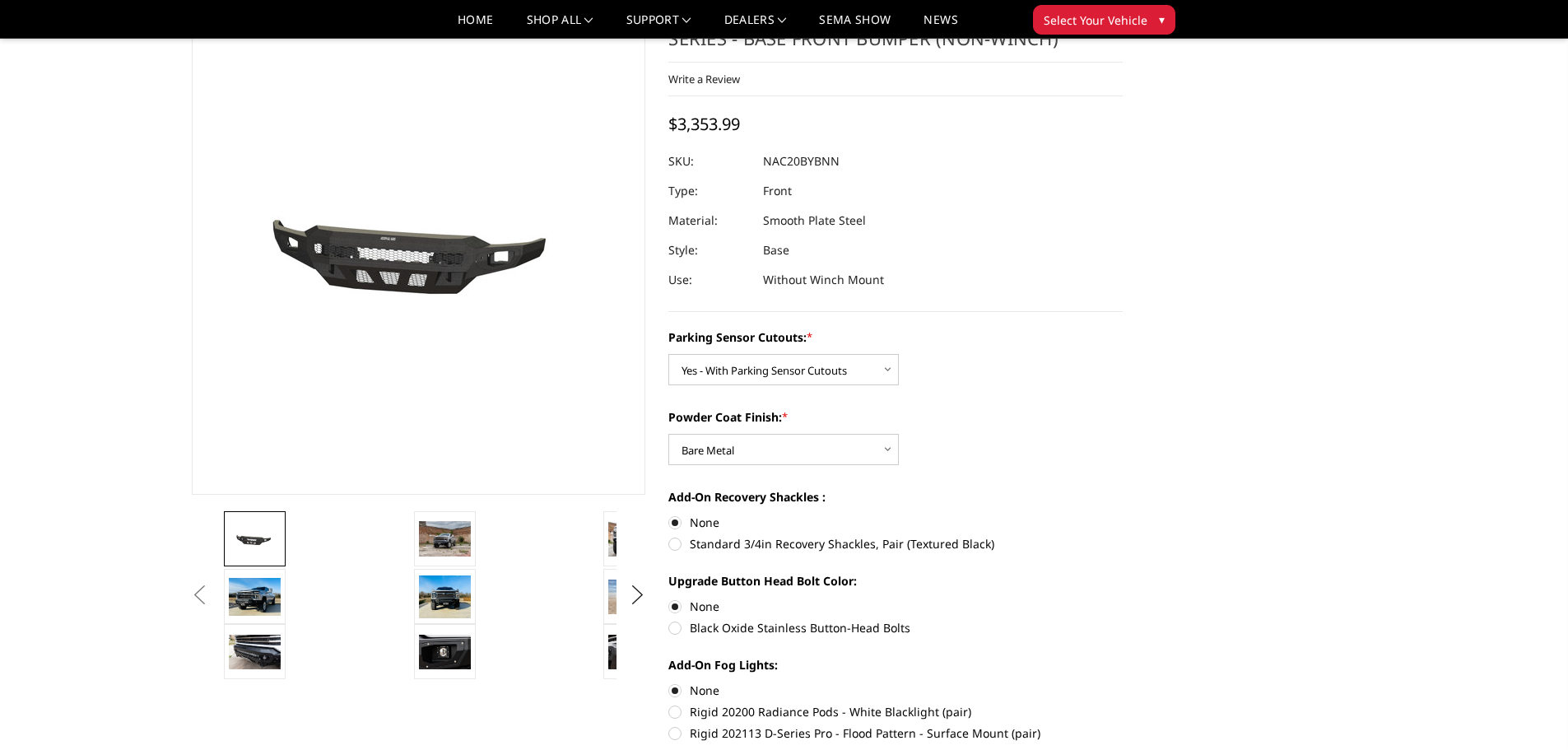
scroll to position [165, 0]
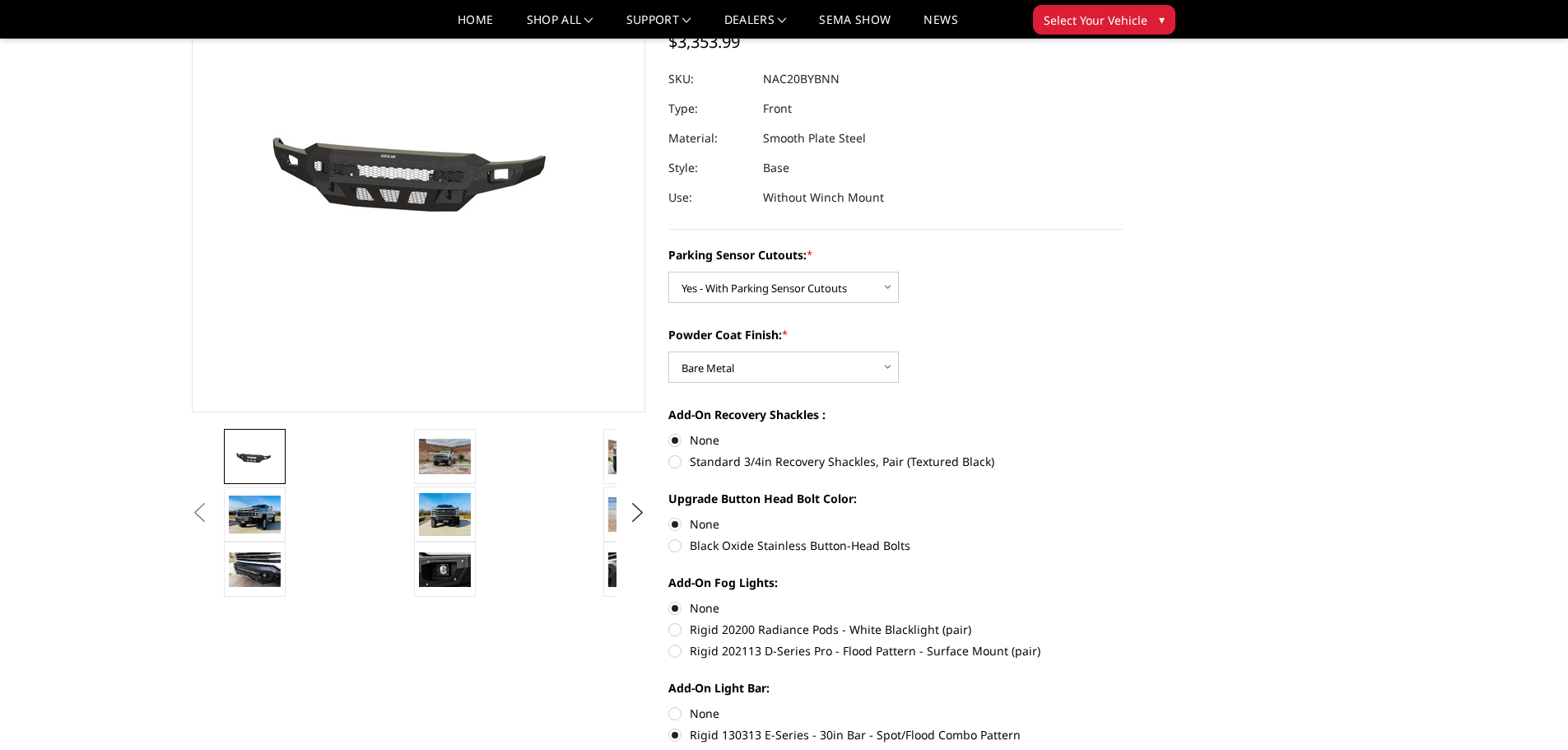
click at [680, 648] on label "Rigid 202113 D-Series Pro - Flood Pattern - Surface Mount (pair)" at bounding box center [895, 650] width 454 height 17
click at [1122, 621] on input "Rigid 202113 D-Series Pro - Flood Pattern - Surface Mount (pair)" at bounding box center [1122, 621] width 1 height 1
radio input "true"
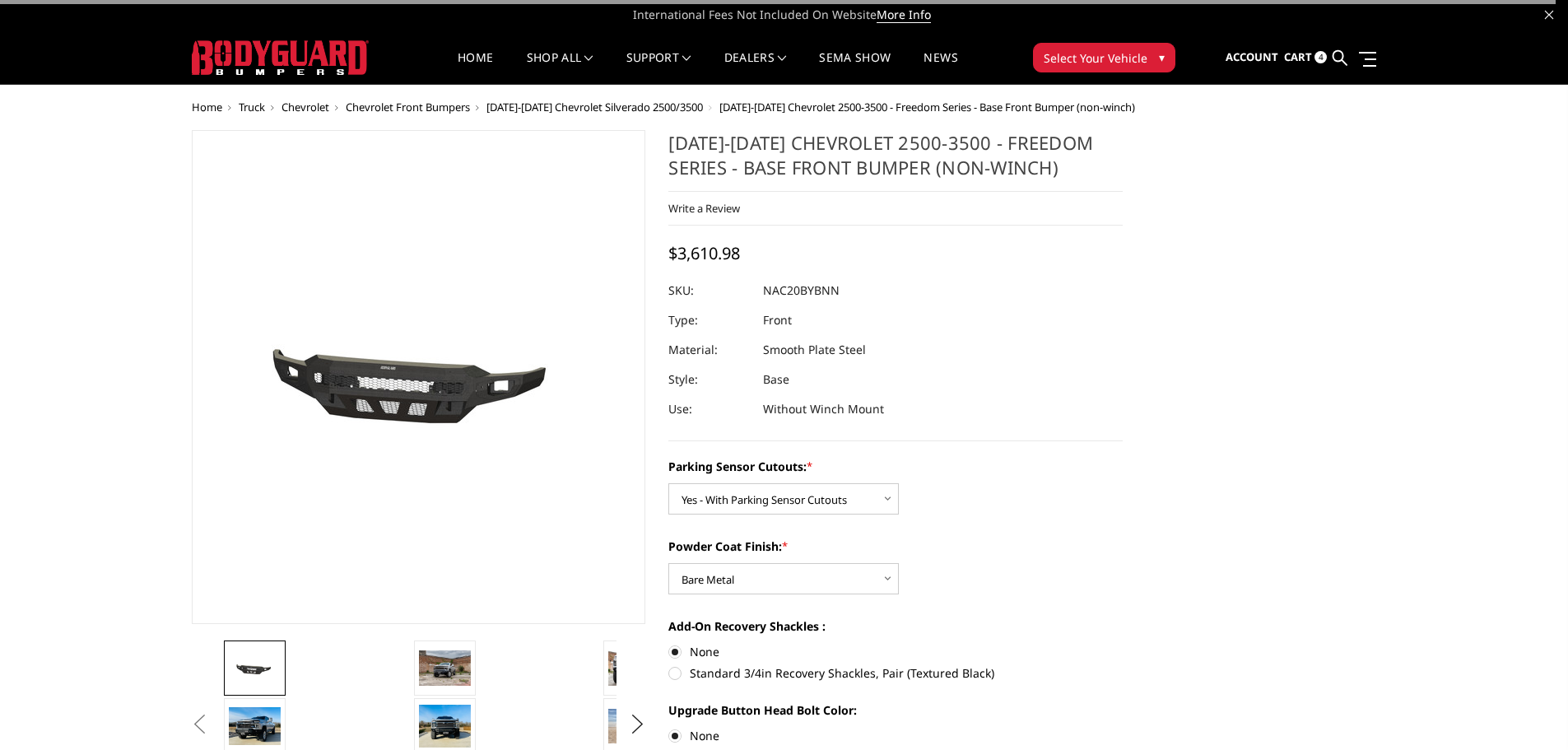
scroll to position [0, 0]
